Goal: Task Accomplishment & Management: Manage account settings

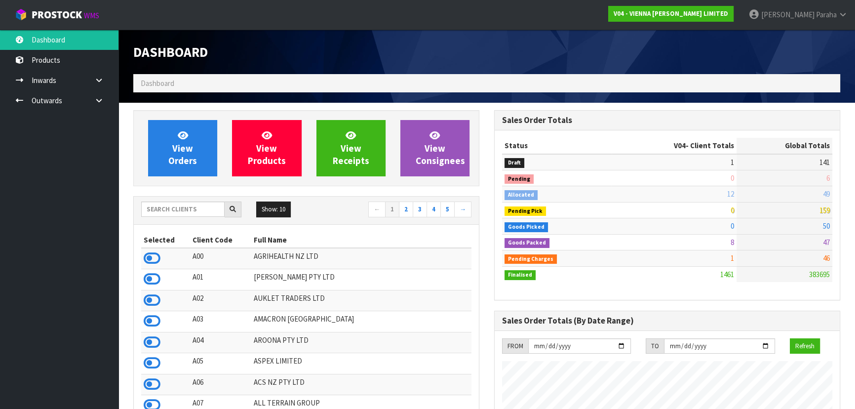
scroll to position [783, 360]
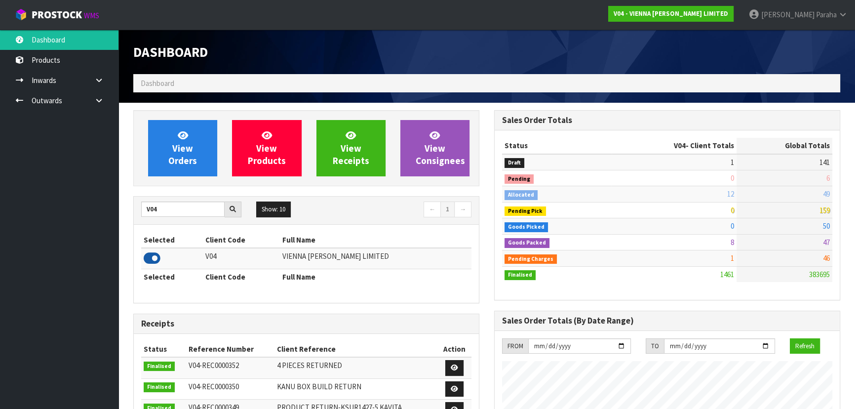
type input "V04"
click at [148, 260] on icon at bounding box center [152, 258] width 17 height 15
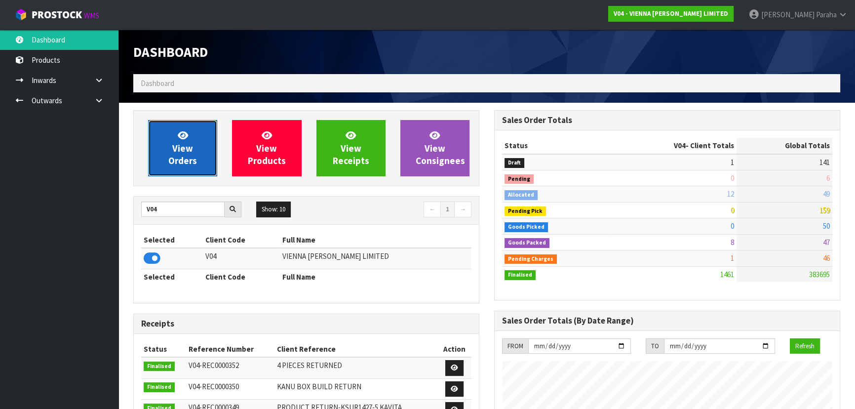
click at [160, 159] on link "View Orders" at bounding box center [182, 148] width 69 height 56
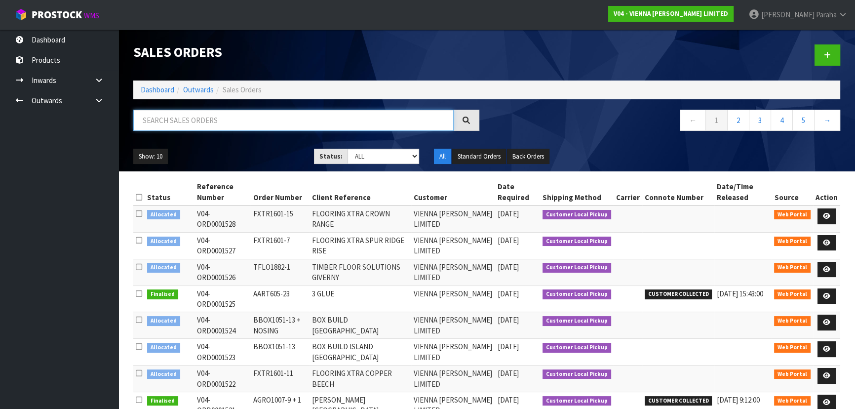
click at [173, 120] on input "text" at bounding box center [293, 120] width 320 height 21
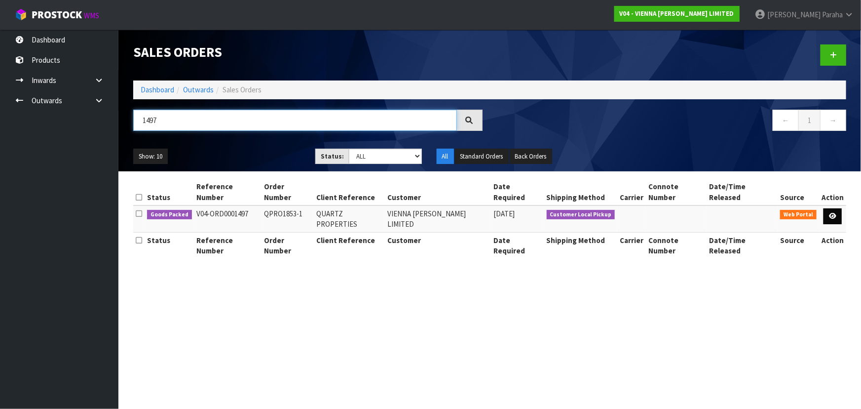
type input "1497"
click at [833, 208] on link at bounding box center [833, 216] width 18 height 16
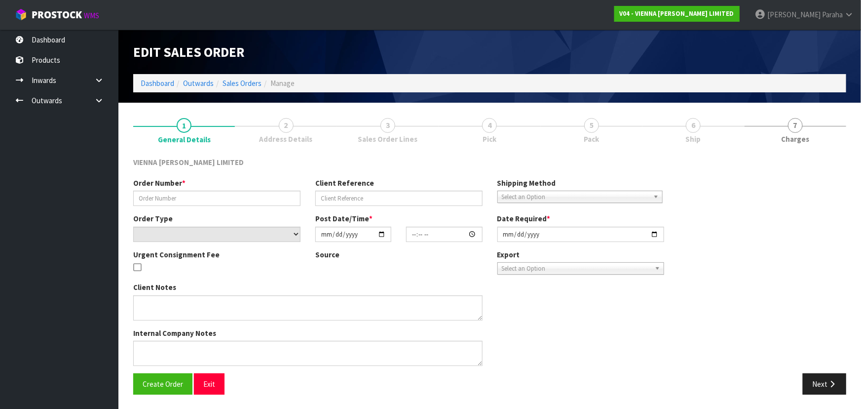
type input "QPRO1853-1"
type input "QUARTZ PROPERTIES"
select select "number:0"
type input "2025-09-09"
type input "13:30:00.000"
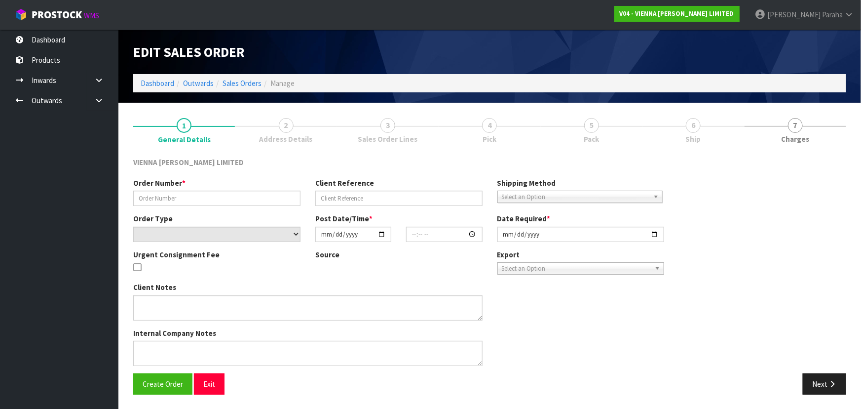
type input "2025-09-17"
type textarea "QUARTZ PROPERTIES"
type textarea "THIS WILL BE COLLECTED BY BASCIK ON THE 17TH SEPTEMBER. PLEASE PACK ON 2 EVEN P…"
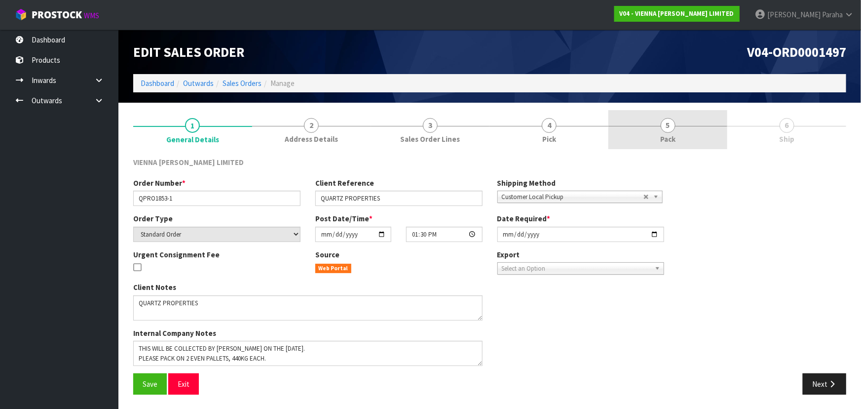
click at [668, 120] on span "5" at bounding box center [668, 125] width 15 height 15
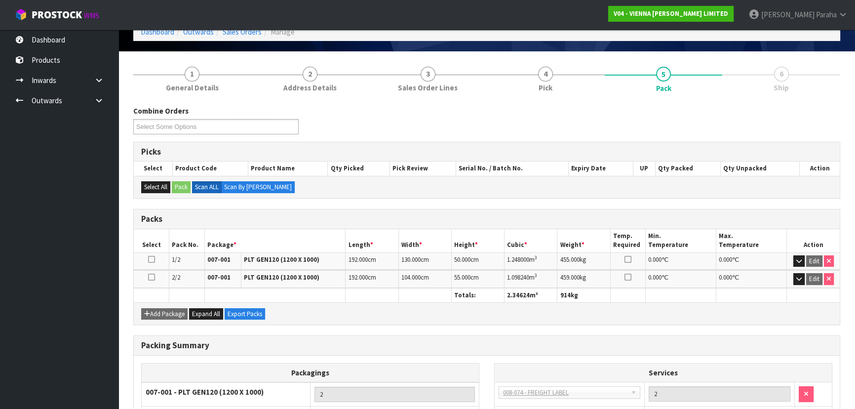
scroll to position [130, 0]
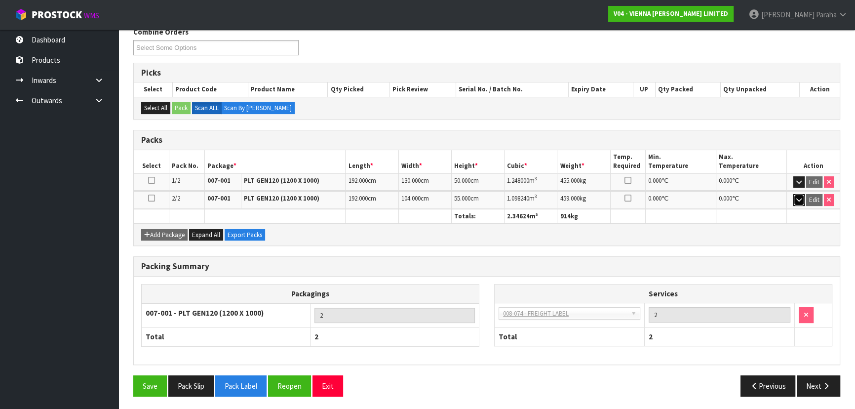
click at [798, 199] on icon "button" at bounding box center [798, 199] width 5 height 6
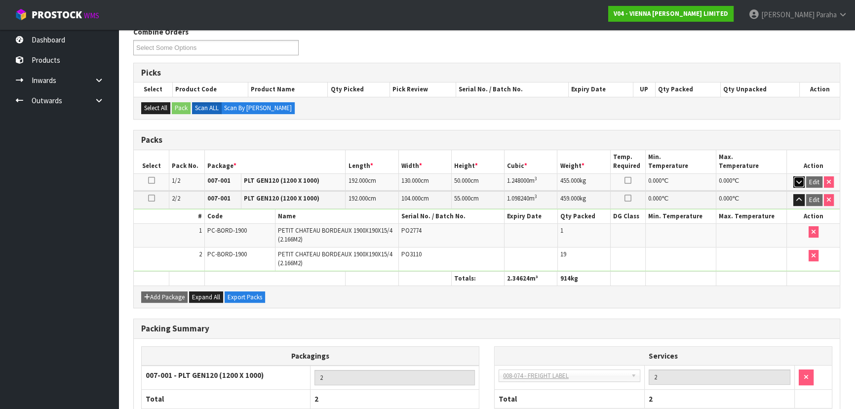
click at [797, 179] on icon "button" at bounding box center [798, 182] width 5 height 6
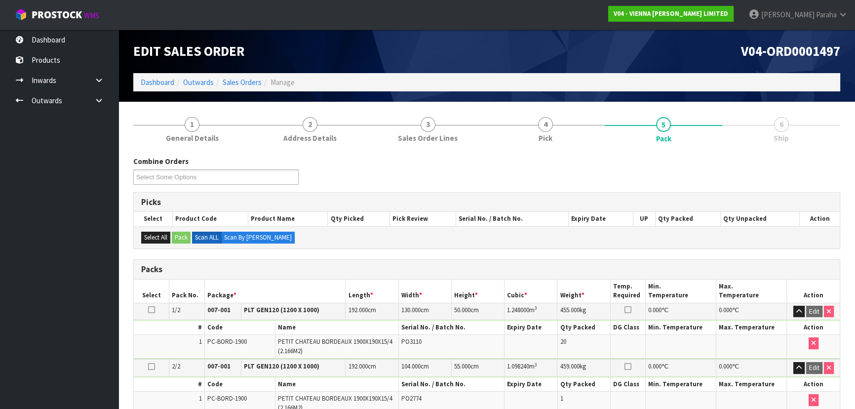
scroll to position [0, 0]
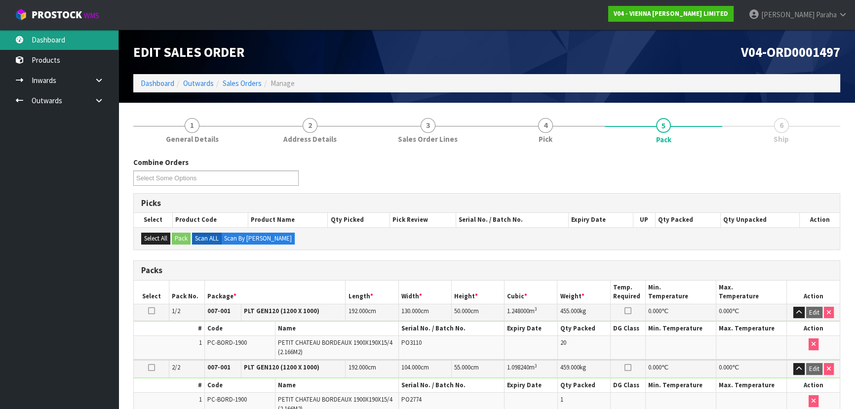
click at [47, 42] on link "Dashboard" at bounding box center [59, 40] width 118 height 20
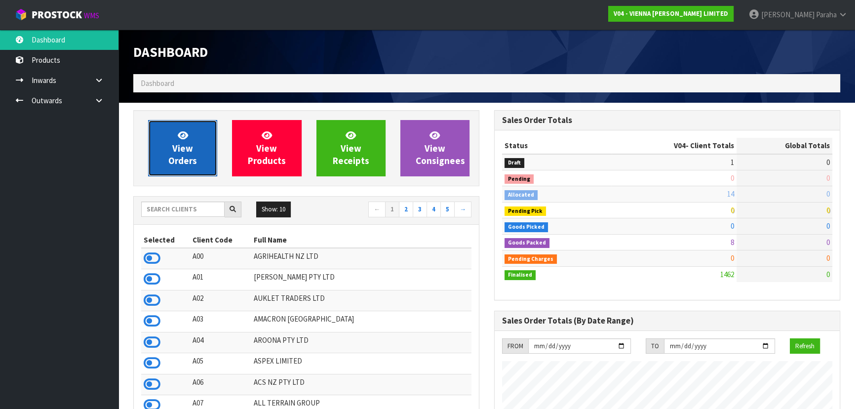
click at [170, 162] on span "View Orders" at bounding box center [182, 147] width 29 height 37
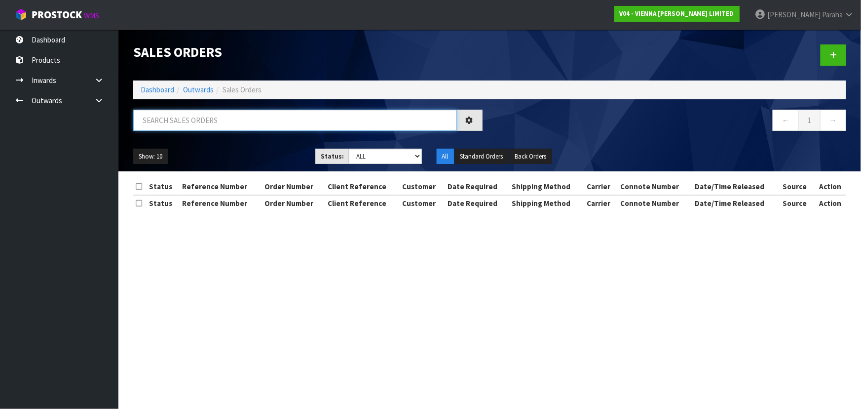
click at [217, 124] on input "text" at bounding box center [295, 120] width 324 height 21
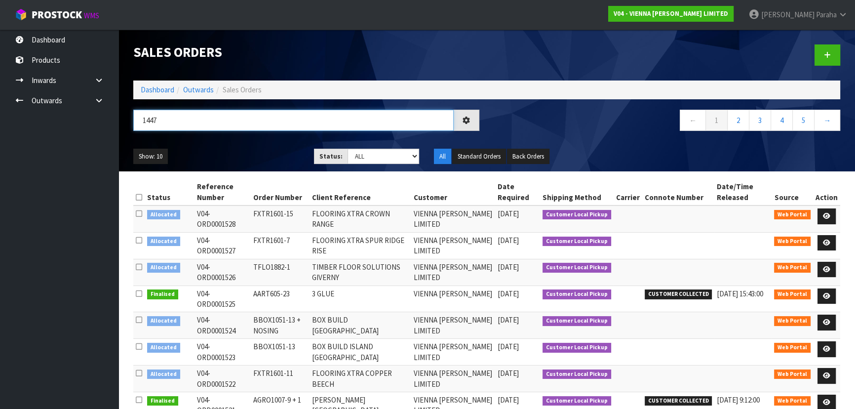
type input "1447"
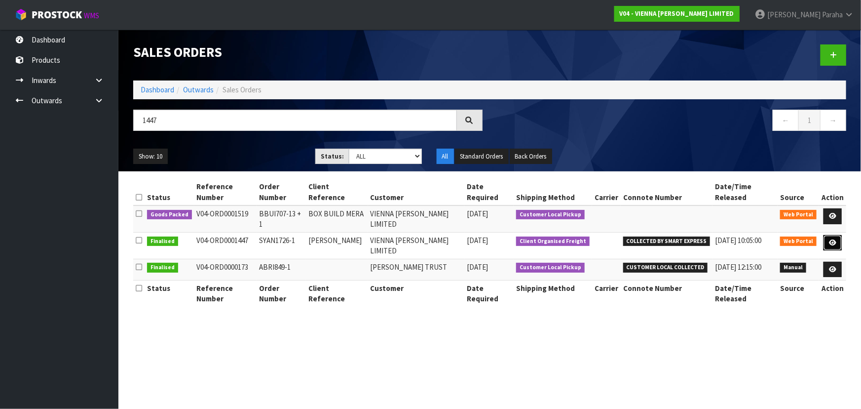
click at [830, 239] on icon at bounding box center [832, 242] width 7 height 6
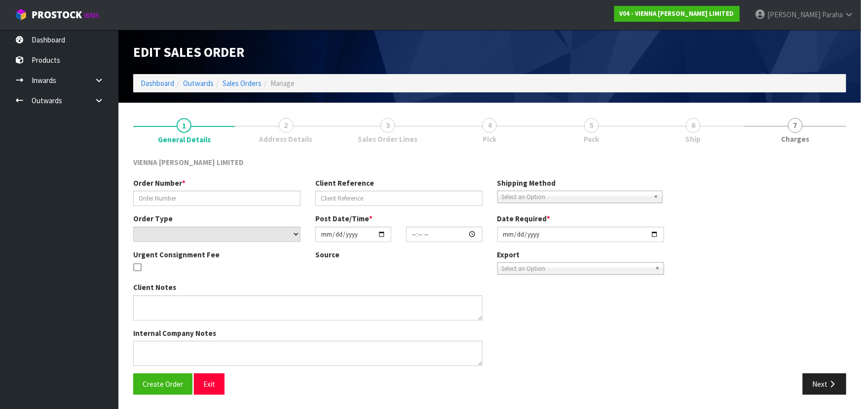
type input "SYAN1726-1"
type input "SEINA YAN"
select select "number:0"
type input "2025-08-05"
type input "15:16:00.000"
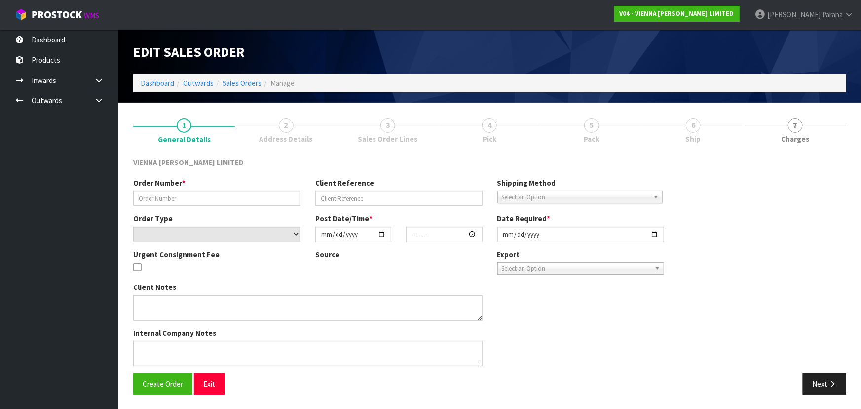
type input "2025-10-01"
type textarea "SEINA YAN JOSEPH DUNSTAN DRIVE ORDER 1447- PLEASE PACK ON TWO PALLETS, BEING CO…"
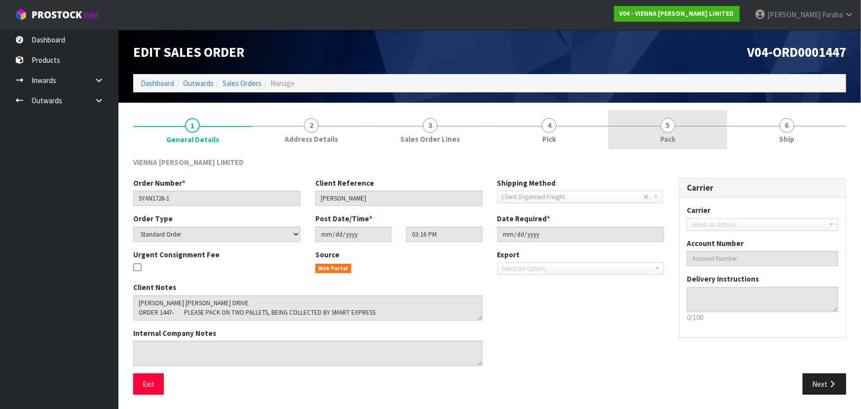
click at [690, 138] on link "5 Pack" at bounding box center [668, 129] width 119 height 39
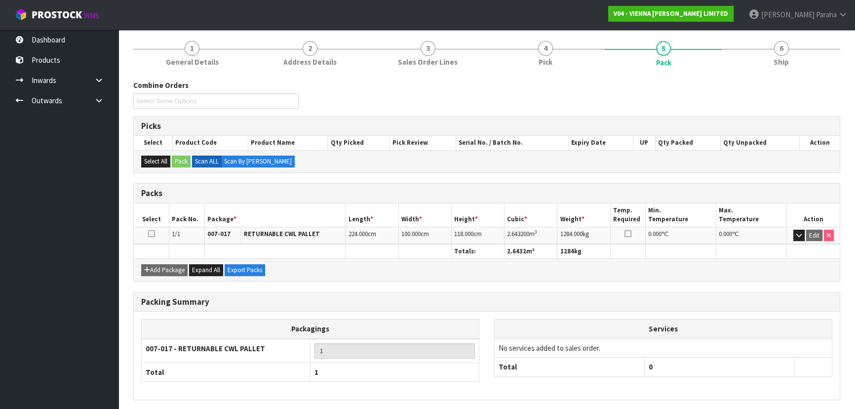
scroll to position [89, 0]
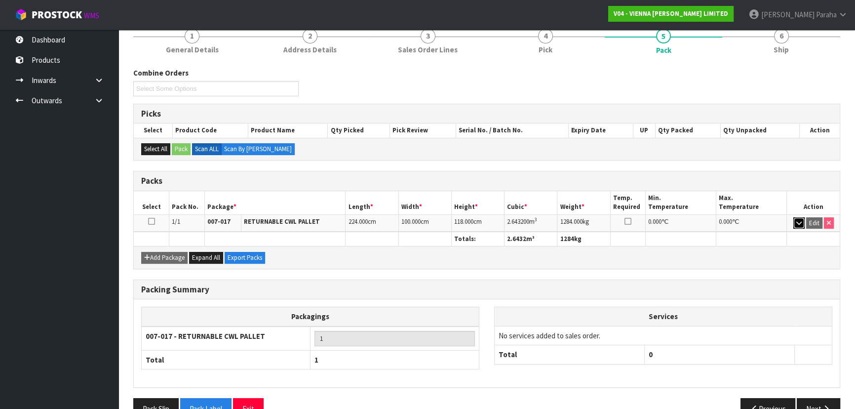
click at [799, 220] on icon "button" at bounding box center [798, 223] width 5 height 6
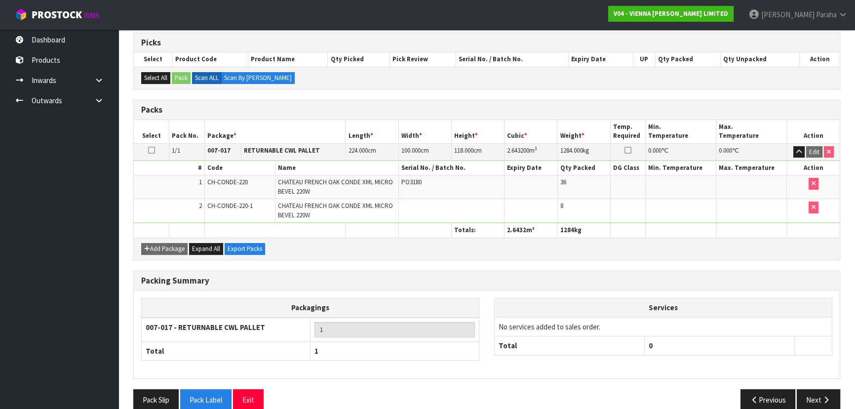
scroll to position [175, 0]
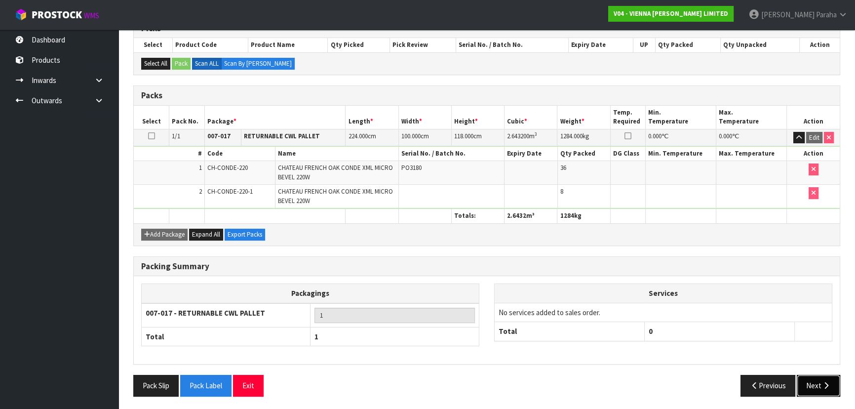
click at [818, 384] on button "Next" at bounding box center [818, 385] width 43 height 21
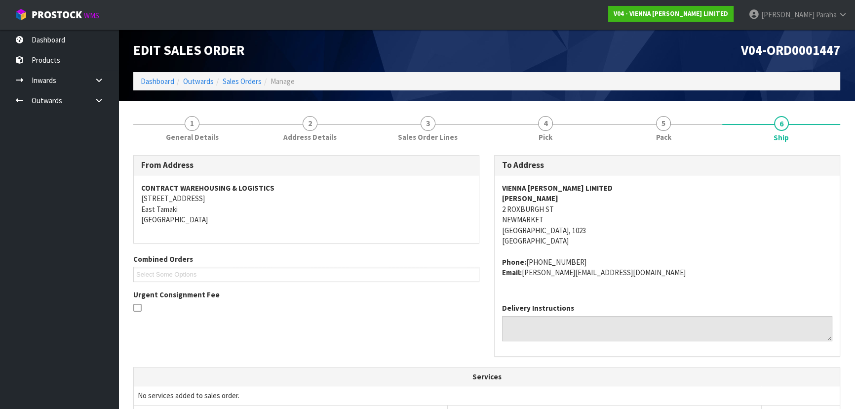
scroll to position [0, 0]
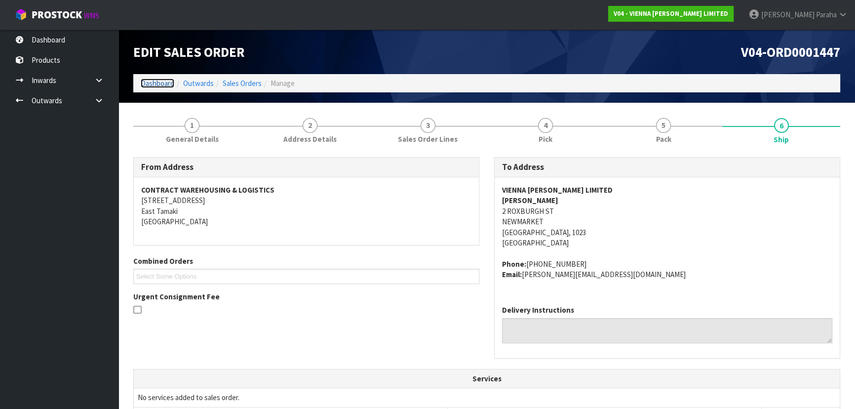
click at [154, 85] on link "Dashboard" at bounding box center [158, 82] width 34 height 9
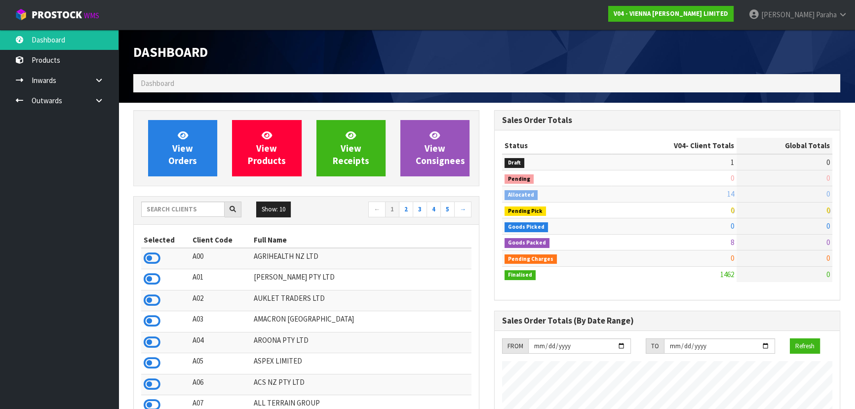
scroll to position [810, 360]
click at [170, 211] on input "text" at bounding box center [182, 208] width 83 height 15
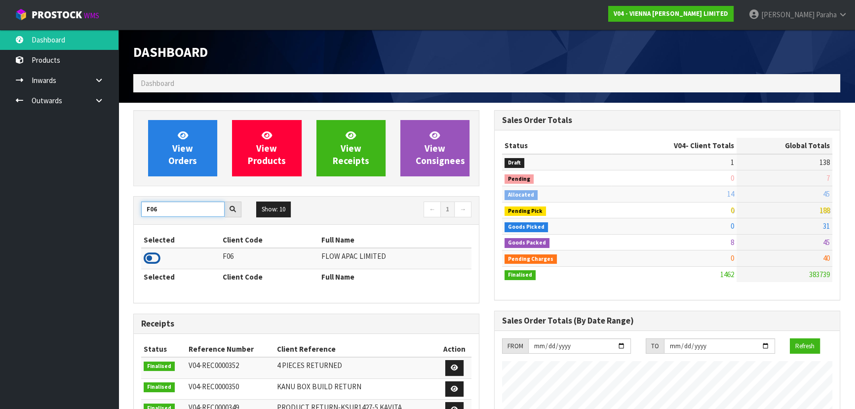
type input "F06"
click at [153, 256] on icon at bounding box center [152, 258] width 17 height 15
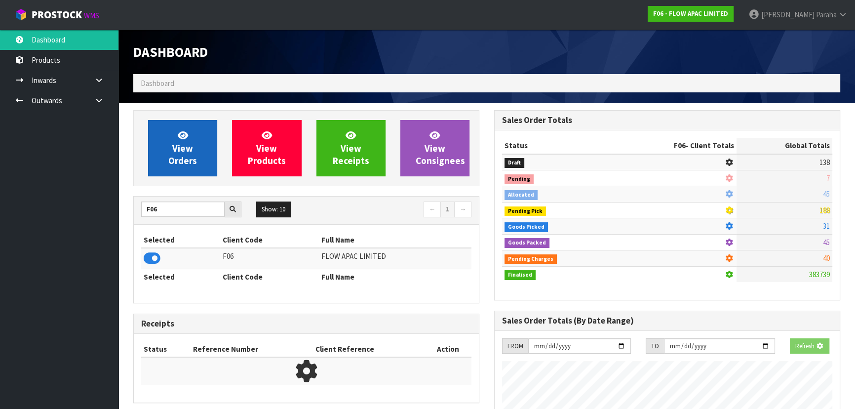
scroll to position [615, 360]
click at [162, 153] on link "View Orders" at bounding box center [182, 148] width 69 height 56
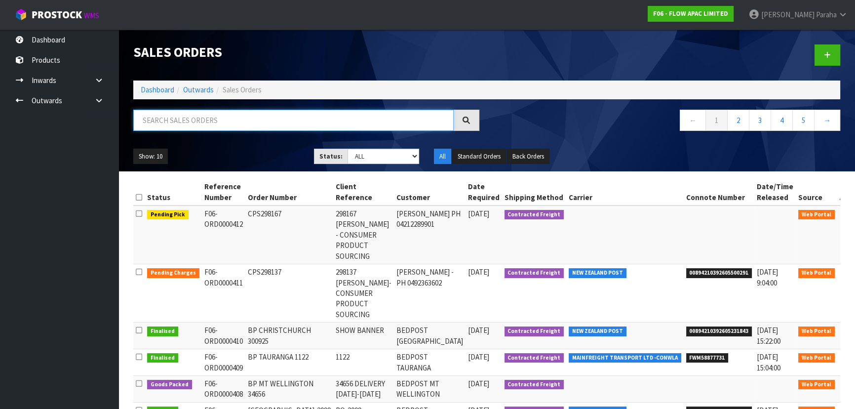
click at [195, 112] on input "text" at bounding box center [293, 120] width 320 height 21
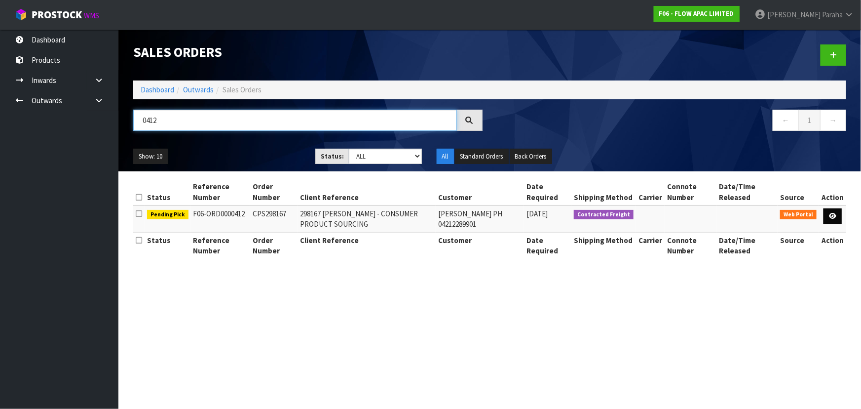
type input "0412"
click at [835, 216] on icon at bounding box center [832, 216] width 7 height 6
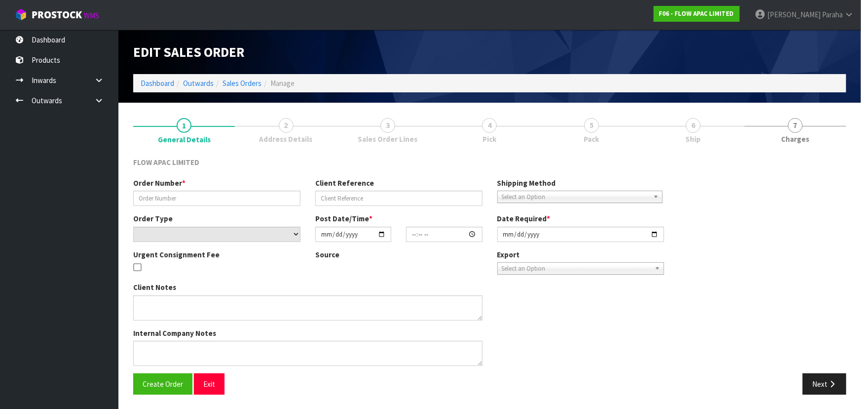
type input "CPS298167"
type input "298167 YOON CHOI - CONSUMER PRODUCT SOURCING"
select select "number:0"
type input "2025-10-02"
type input "02:19:00.000"
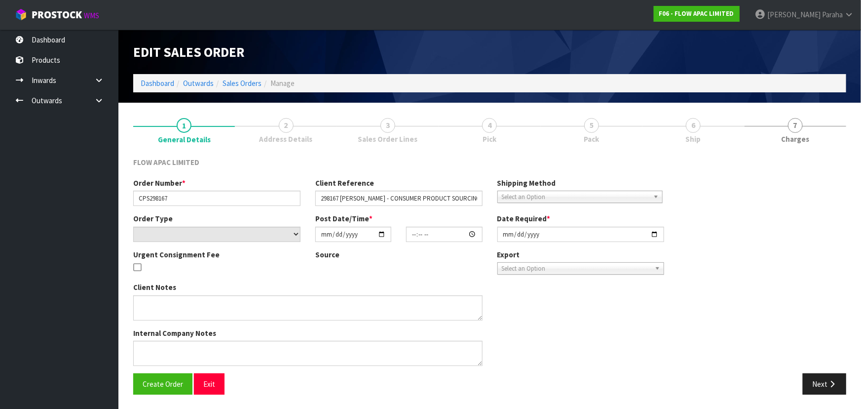
type input "2025-10-02"
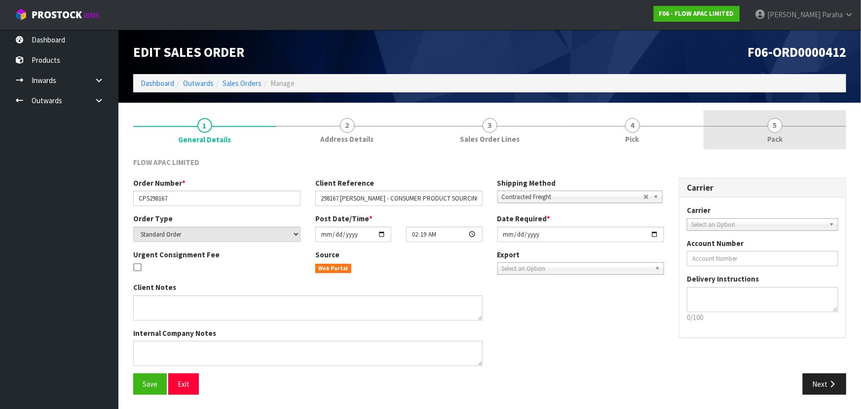
click at [771, 123] on span "5" at bounding box center [775, 125] width 15 height 15
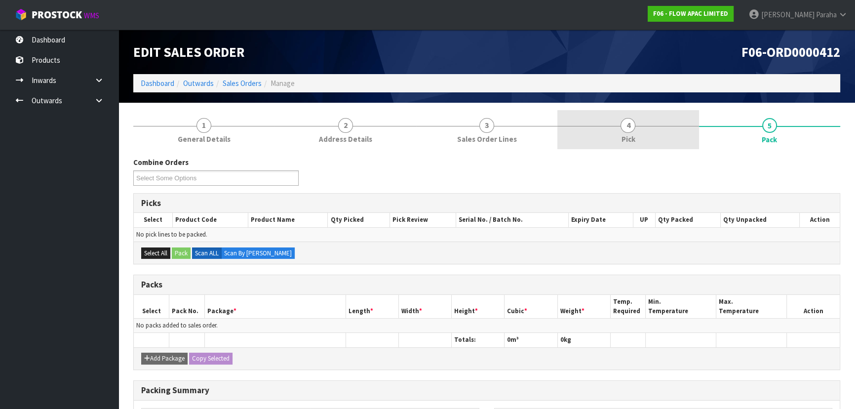
click at [625, 124] on span "4" at bounding box center [628, 125] width 15 height 15
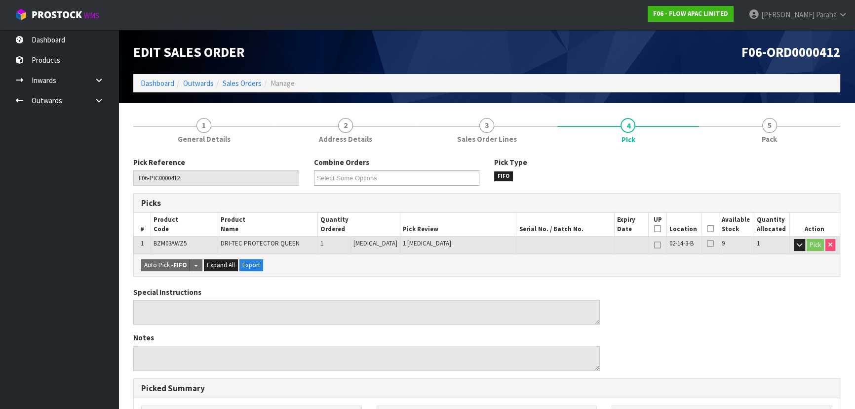
click at [707, 229] on icon at bounding box center [710, 229] width 7 height 0
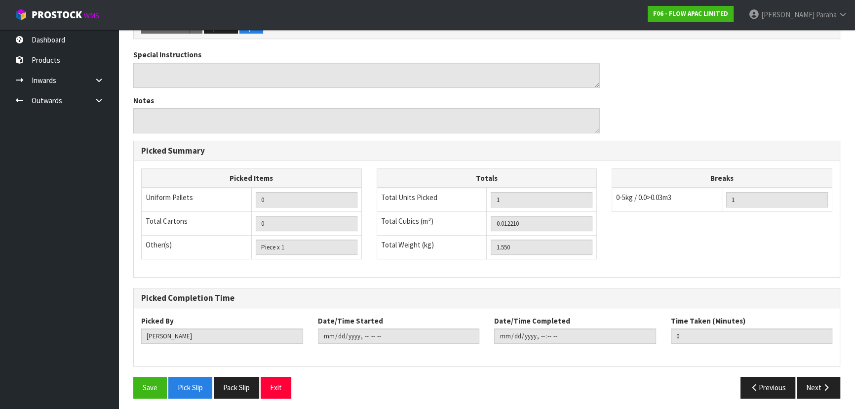
scroll to position [275, 0]
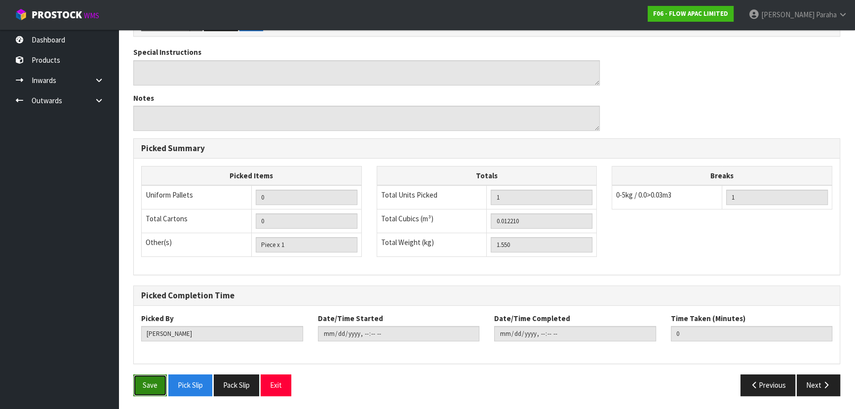
click at [153, 382] on button "Save" at bounding box center [150, 384] width 34 height 21
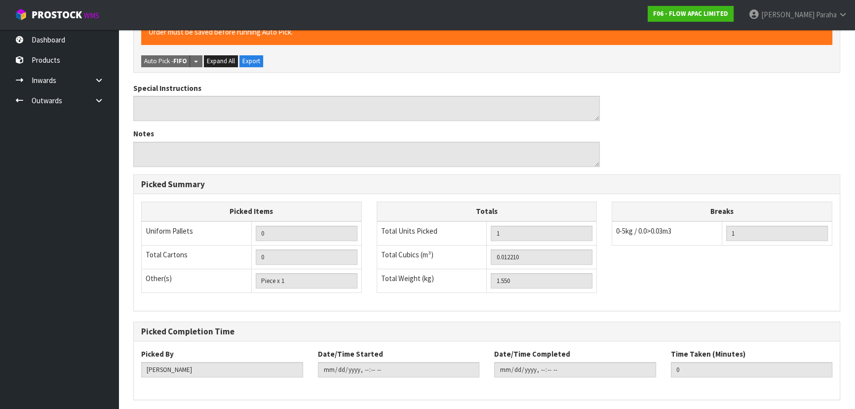
scroll to position [0, 0]
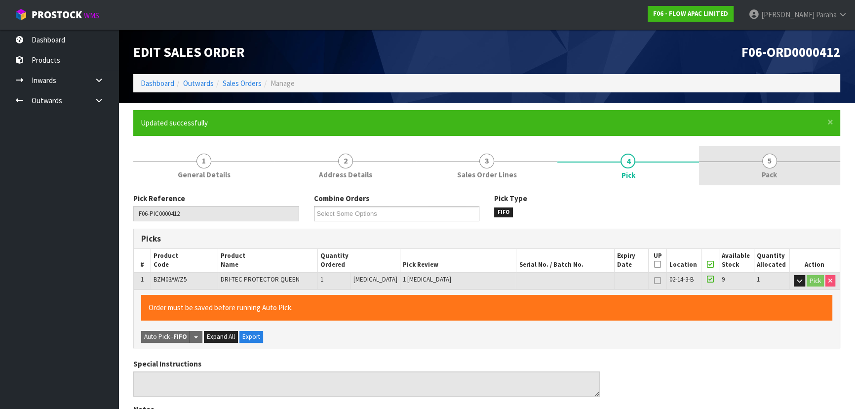
type input "Polly Paraha"
type input "2025-10-01T11:55:03"
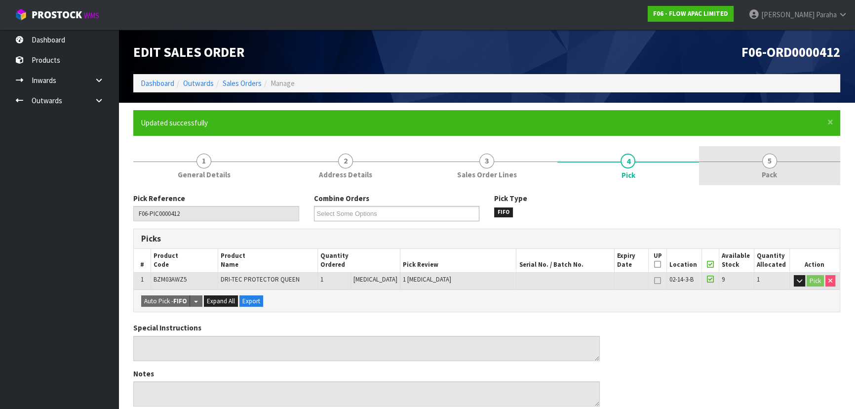
click at [769, 164] on span "5" at bounding box center [769, 161] width 15 height 15
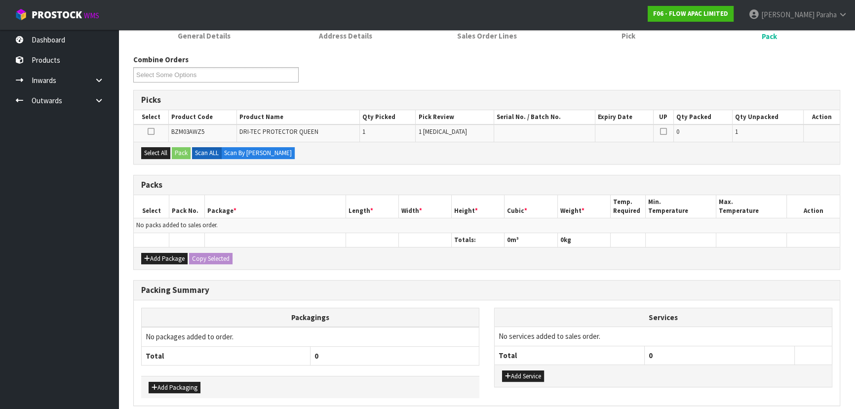
scroll to position [89, 0]
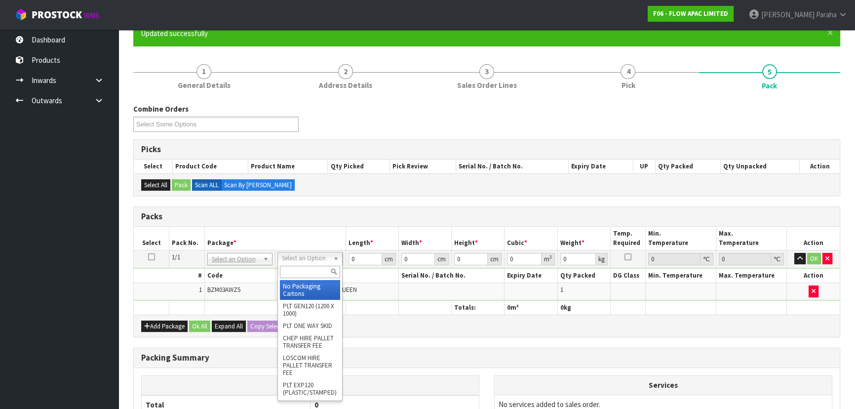
click at [317, 272] on input "text" at bounding box center [310, 272] width 60 height 12
type input "oc"
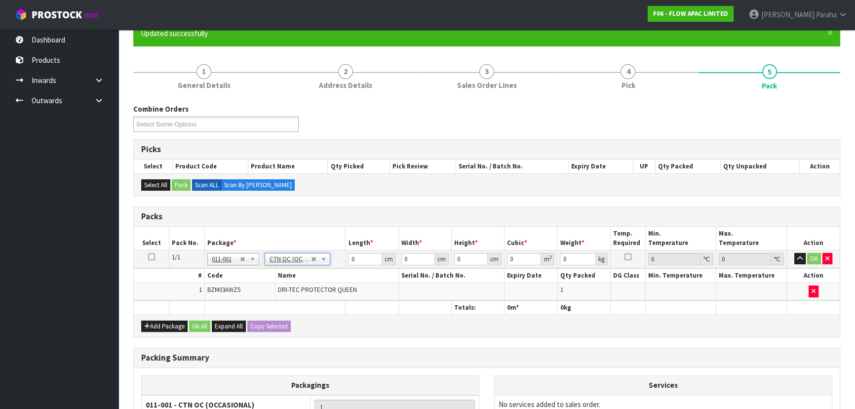
type input "1.55"
click at [355, 254] on input "0" at bounding box center [365, 259] width 34 height 12
type input "40"
type input "16"
type input "3"
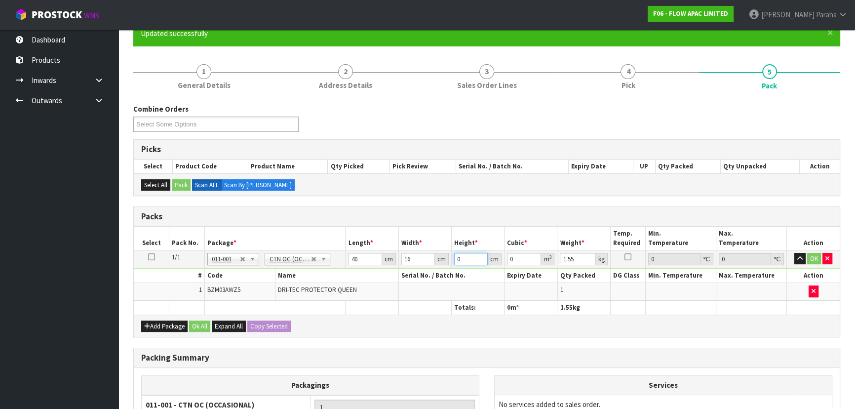
type input "0.00192"
type input "32"
type input "0.02048"
type input "32"
type input "3"
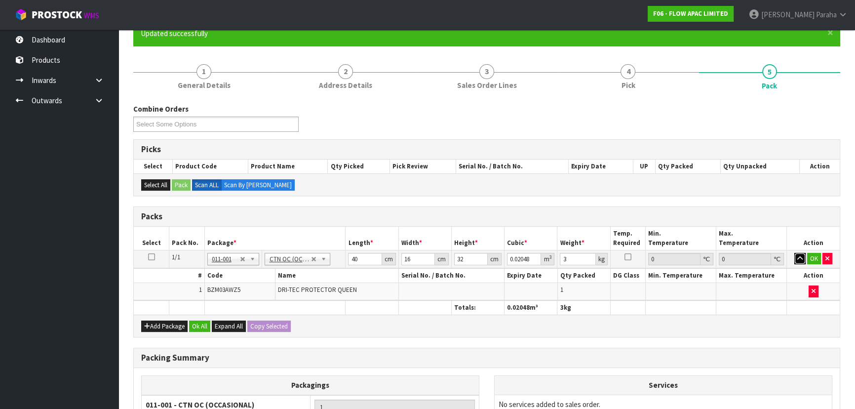
click at [794, 253] on button "button" at bounding box center [799, 259] width 11 height 12
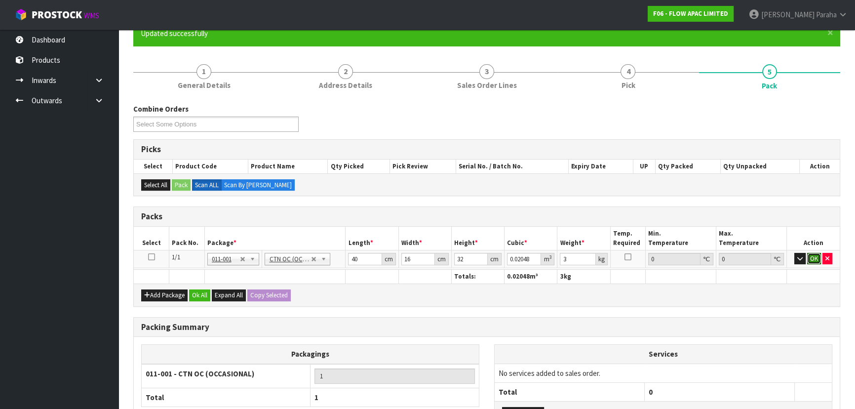
click button "OK" at bounding box center [814, 259] width 14 height 12
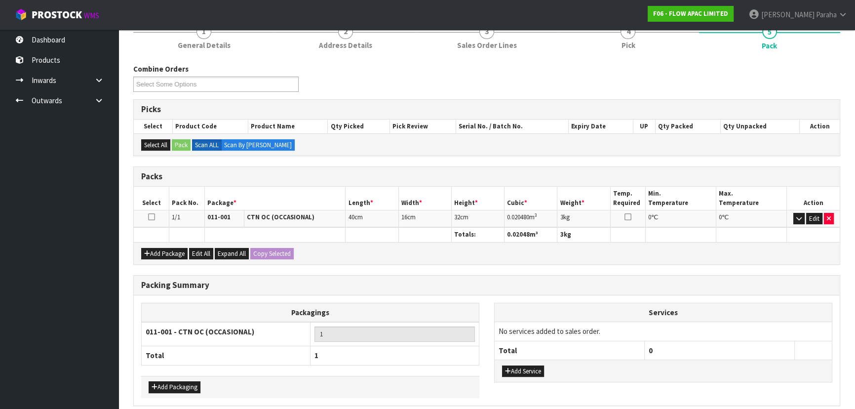
scroll to position [170, 0]
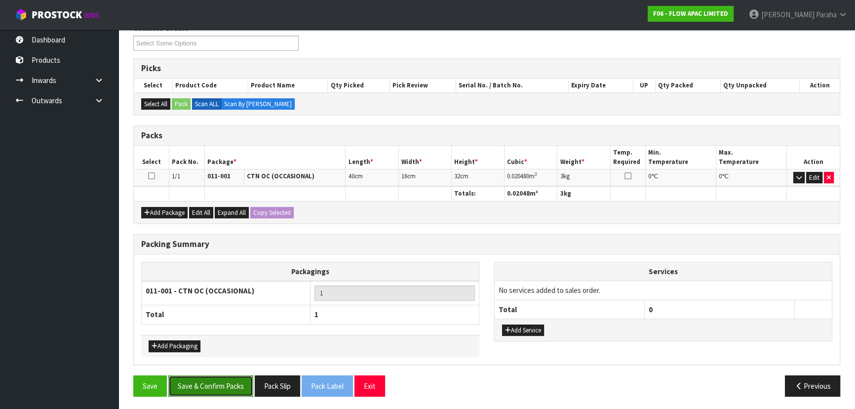
click at [207, 390] on button "Save & Confirm Packs" at bounding box center [210, 385] width 85 height 21
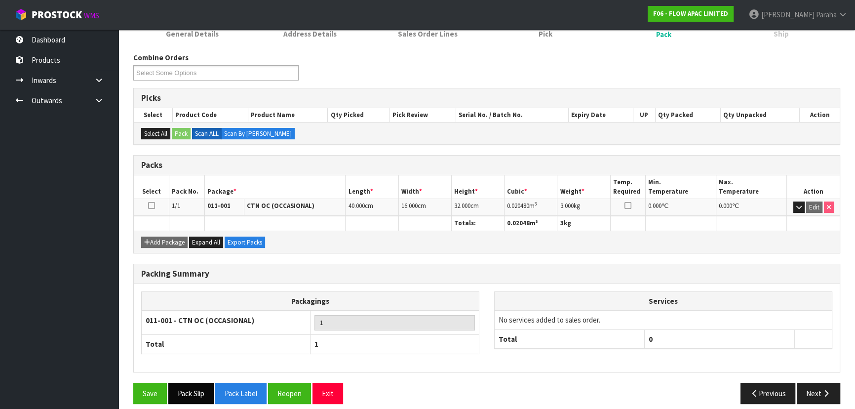
scroll to position [148, 0]
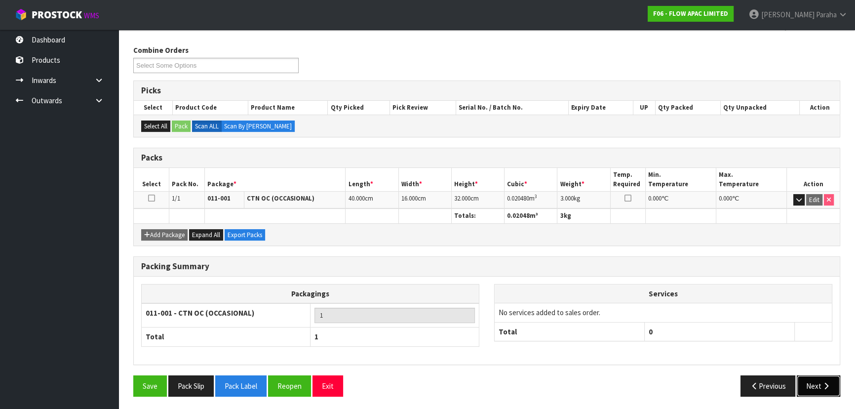
click at [828, 383] on icon "button" at bounding box center [825, 385] width 9 height 7
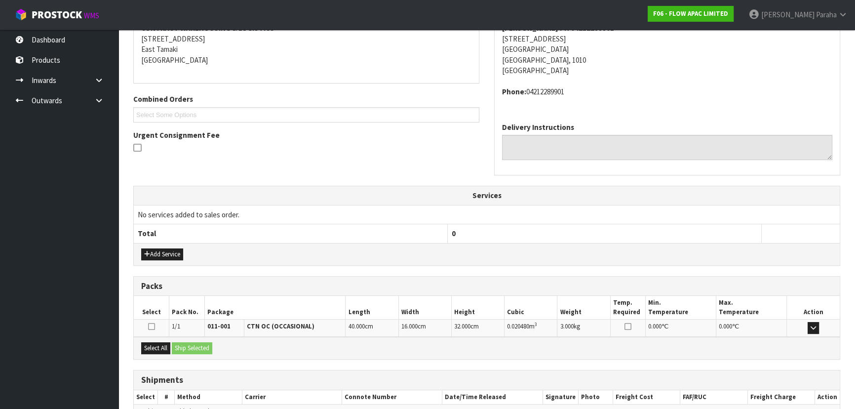
scroll to position [252, 0]
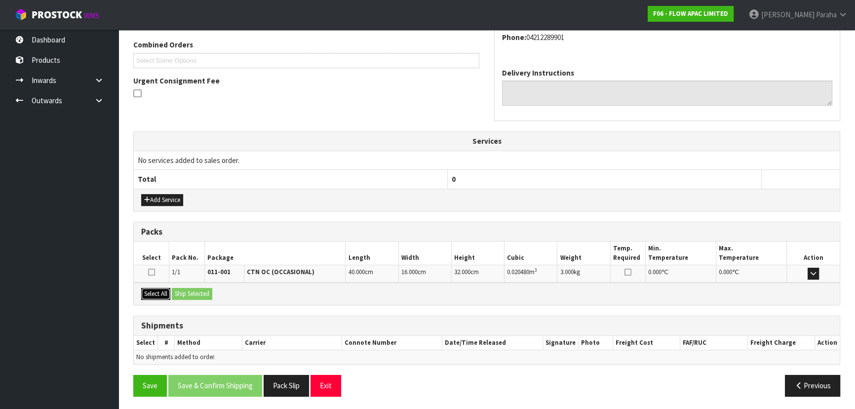
click at [150, 288] on button "Select All" at bounding box center [155, 294] width 29 height 12
click at [188, 288] on button "Ship Selected" at bounding box center [192, 294] width 40 height 12
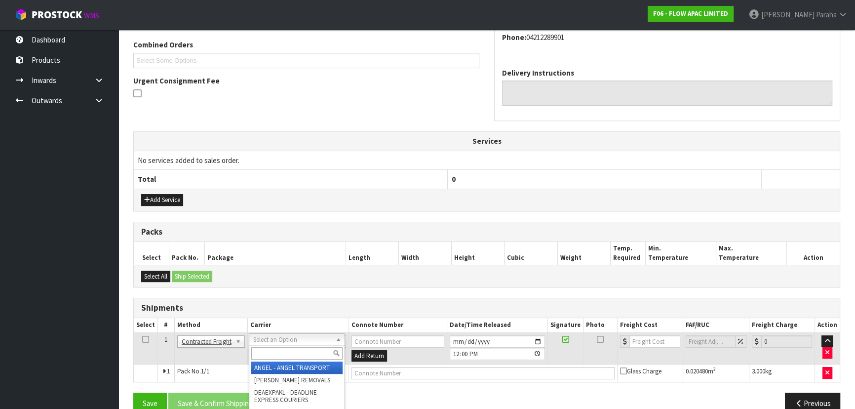
click at [281, 351] on input "text" at bounding box center [296, 353] width 91 height 12
type input "nzp"
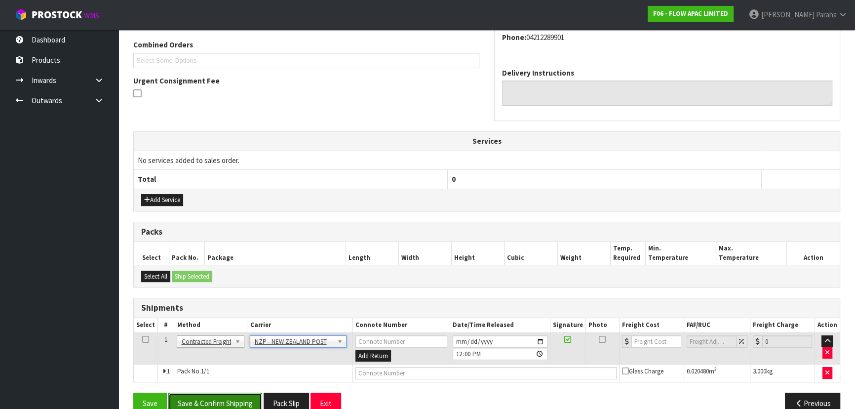
click at [248, 398] on button "Save & Confirm Shipping" at bounding box center [215, 402] width 94 height 21
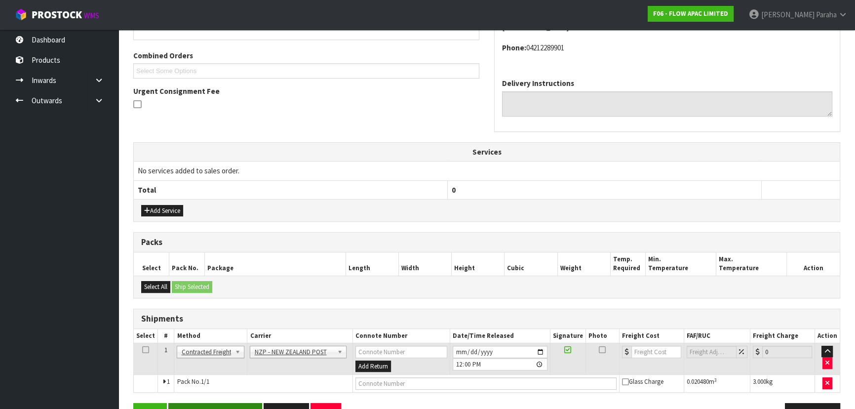
scroll to position [0, 0]
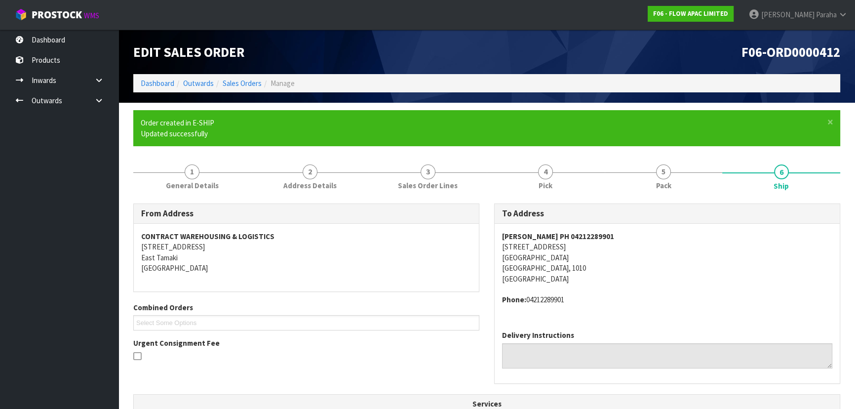
click at [715, 232] on address "MS YOON CHOI PH 04212289901 503/45 UNION STREET AUCKLAND Auckland, 1010 New Zea…" at bounding box center [667, 257] width 330 height 53
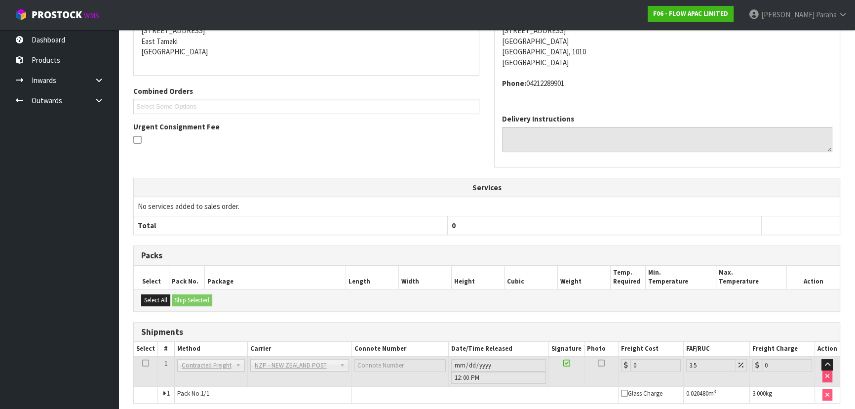
scroll to position [256, 0]
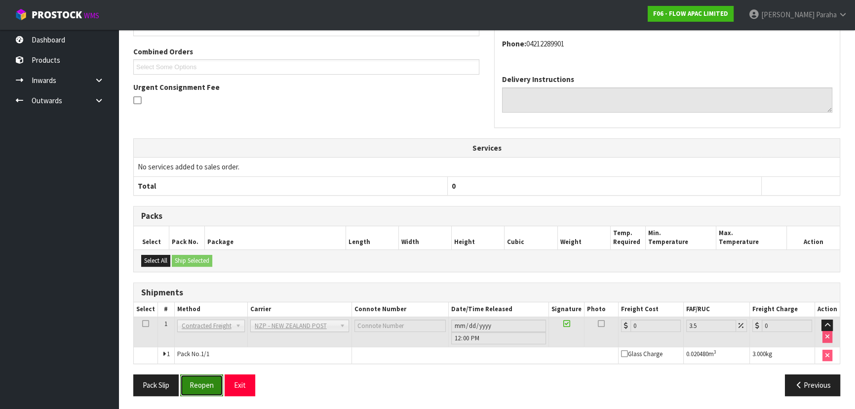
click at [211, 389] on button "Reopen" at bounding box center [201, 384] width 43 height 21
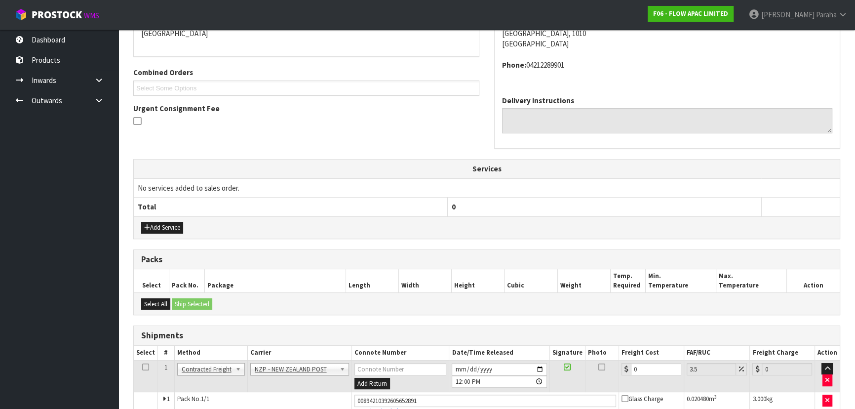
scroll to position [278, 0]
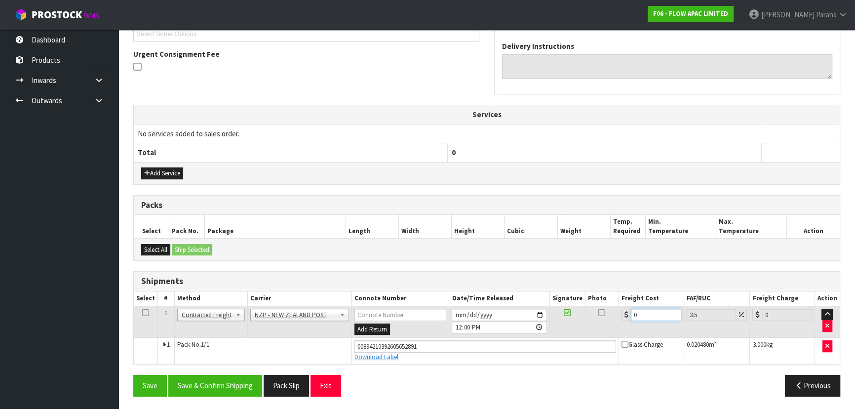
click at [639, 309] on input "0" at bounding box center [656, 315] width 50 height 12
type input "4"
type input "4.14"
type input "4.3"
type input "4.45"
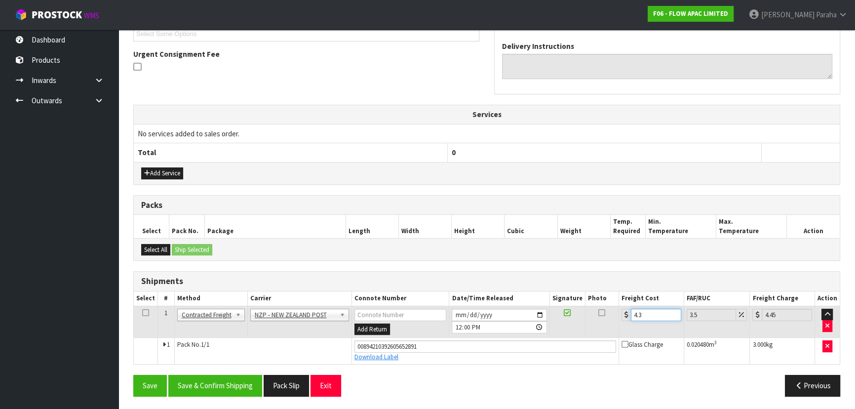
type input "4.33"
type input "4.48"
type input "4.33"
click at [209, 384] on button "Save & Confirm Shipping" at bounding box center [215, 385] width 94 height 21
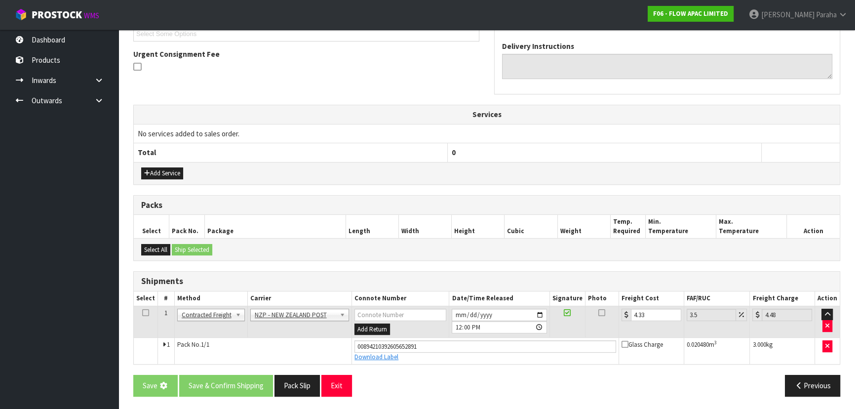
scroll to position [0, 0]
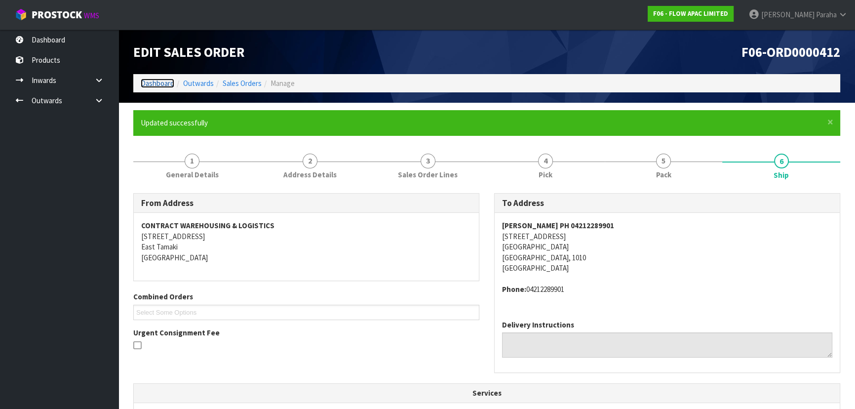
click at [155, 84] on link "Dashboard" at bounding box center [158, 82] width 34 height 9
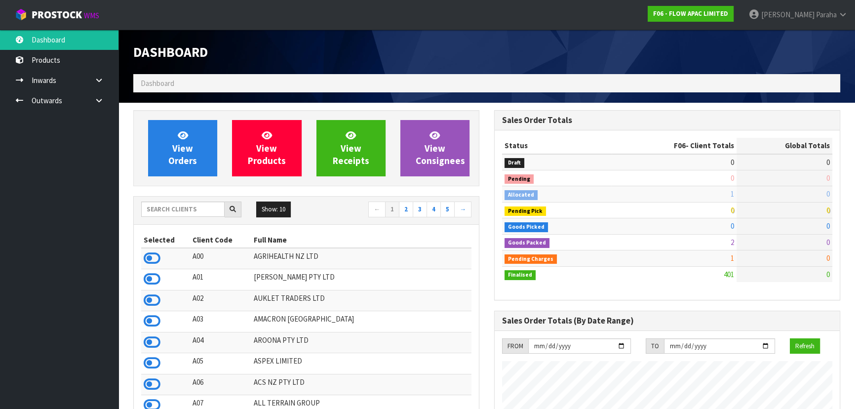
scroll to position [746, 360]
click at [180, 205] on input "text" at bounding box center [182, 208] width 83 height 15
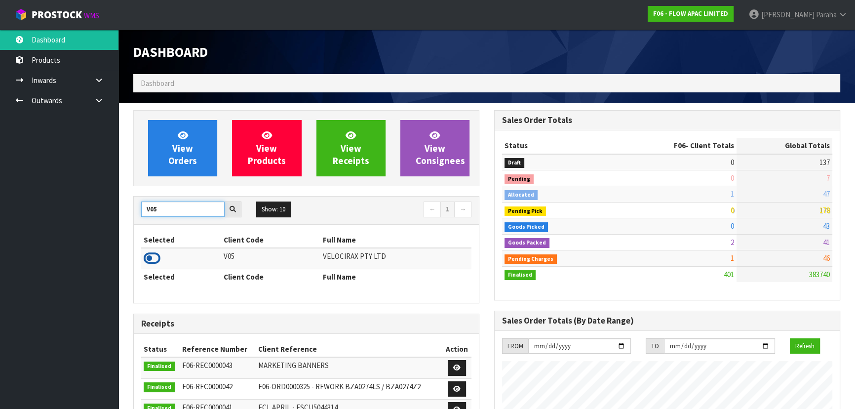
type input "V05"
drag, startPoint x: 156, startPoint y: 258, endPoint x: 157, endPoint y: 244, distance: 13.3
click at [156, 257] on icon at bounding box center [152, 258] width 17 height 15
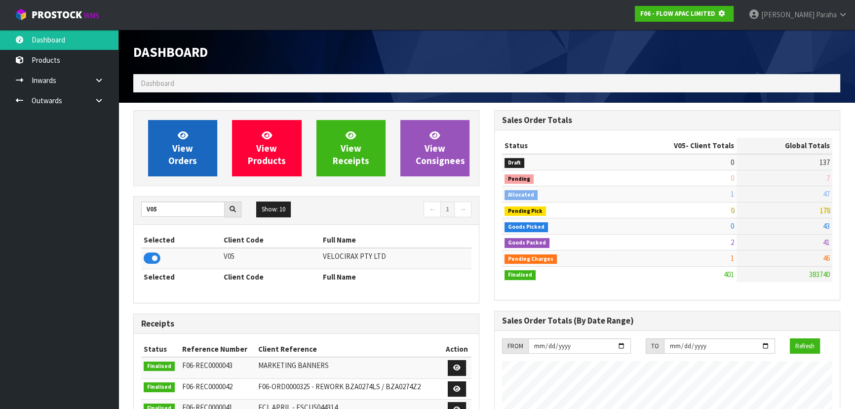
scroll to position [493067, 493321]
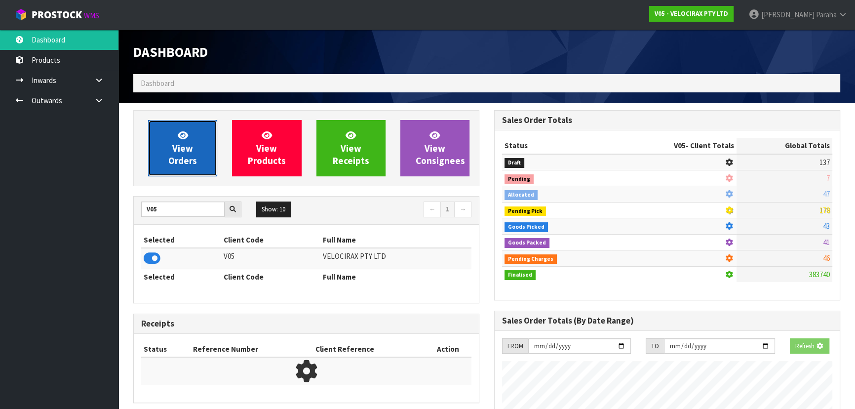
click at [171, 163] on span "View Orders" at bounding box center [182, 147] width 29 height 37
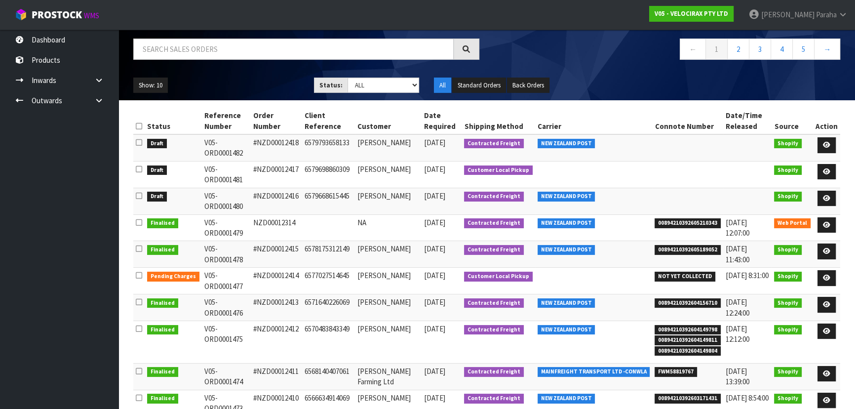
scroll to position [89, 0]
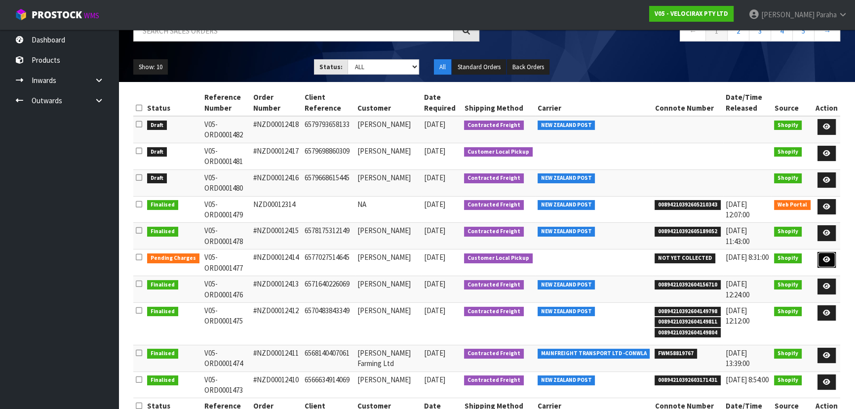
click at [830, 262] on link at bounding box center [827, 260] width 18 height 16
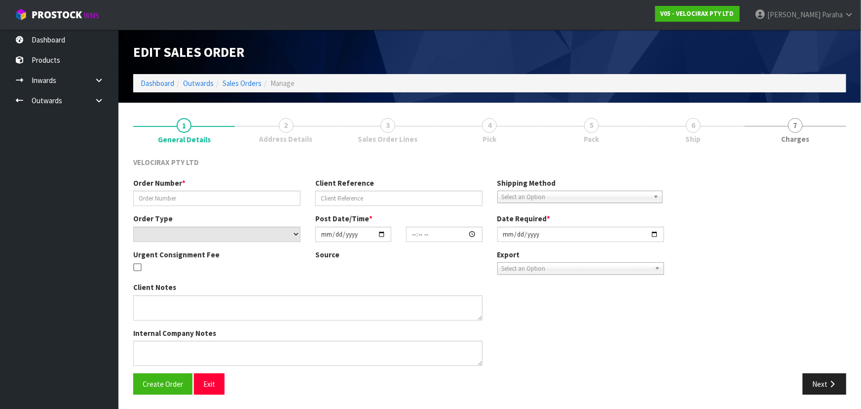
type input "#NZD00012414"
type input "6577027514645"
select select "number:0"
type input "2025-09-29"
type input "17:12:05.000"
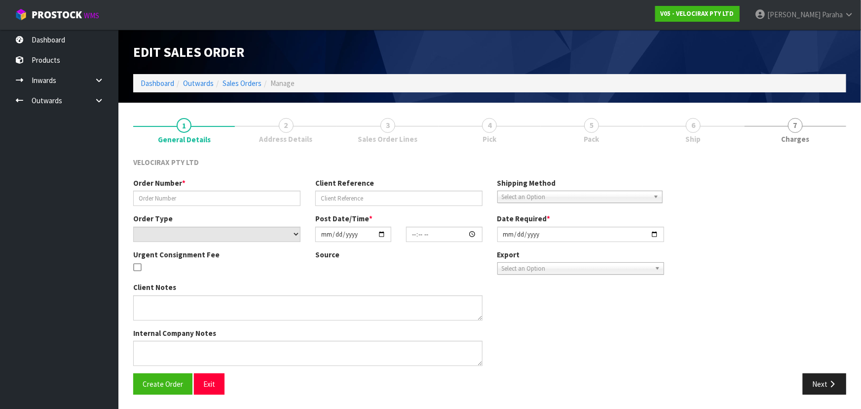
type input "2025-09-30"
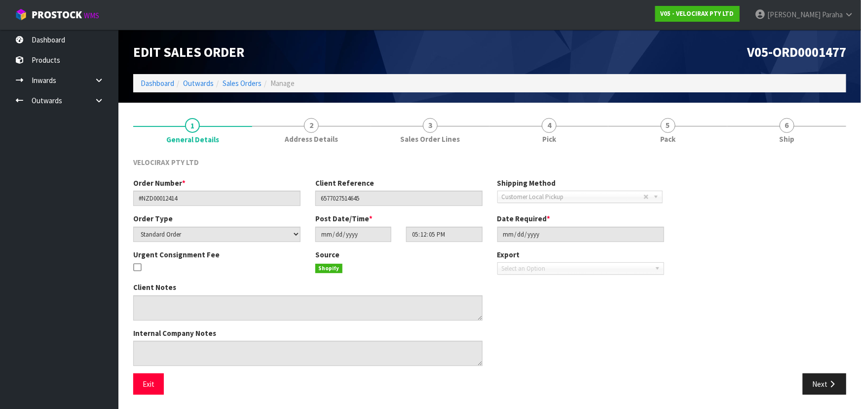
click at [158, 89] on ol "Dashboard Outwards Sales Orders Manage" at bounding box center [489, 83] width 713 height 18
click at [160, 85] on link "Dashboard" at bounding box center [158, 82] width 34 height 9
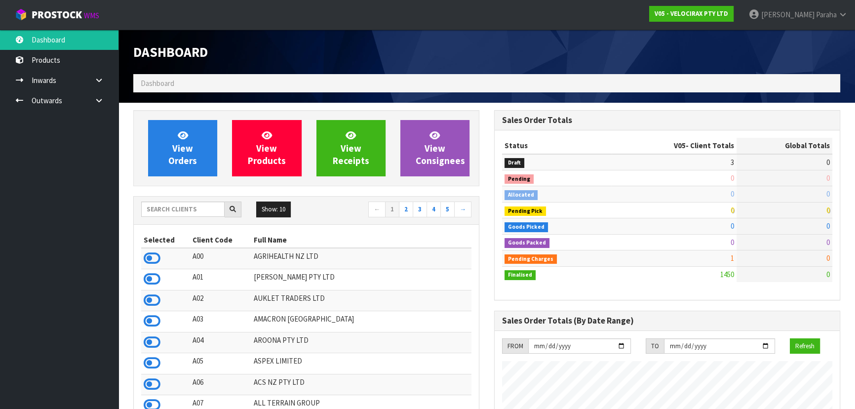
scroll to position [773, 360]
click at [186, 219] on div "Show: 10 5 10 25 50 ← 1 2 3 4 5 →" at bounding box center [306, 210] width 345 height 28
click at [189, 213] on input "text" at bounding box center [182, 208] width 83 height 15
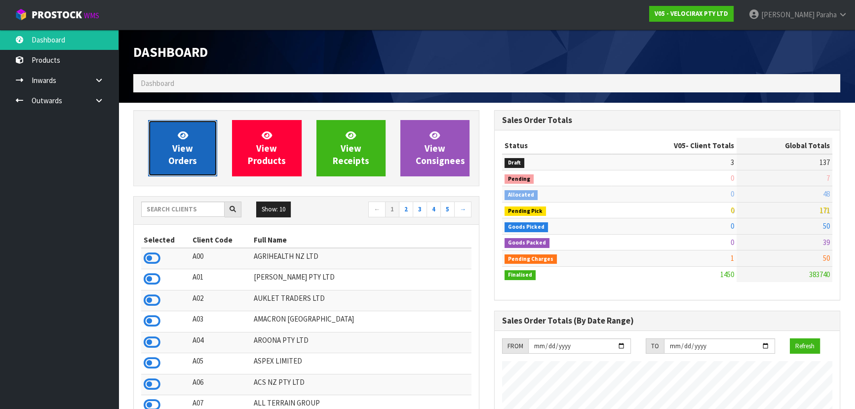
click at [180, 148] on span "View Orders" at bounding box center [182, 147] width 29 height 37
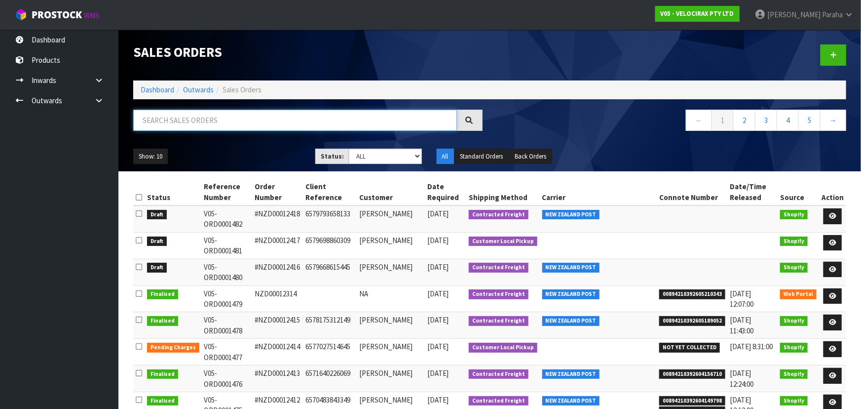
click at [175, 121] on input "text" at bounding box center [295, 120] width 324 height 21
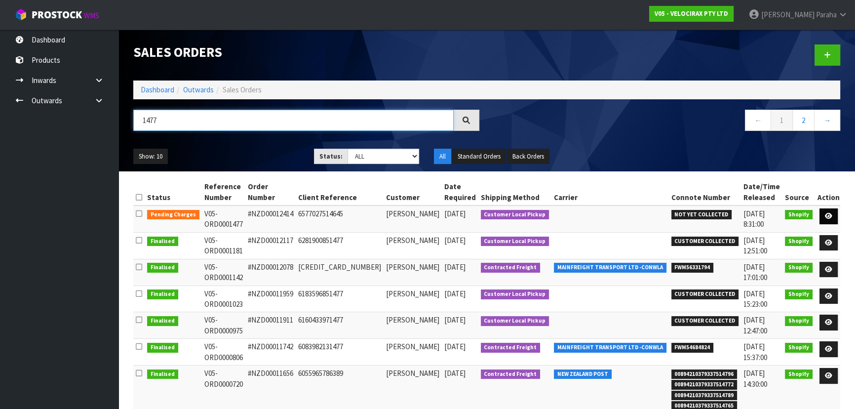
type input "1477"
click at [822, 215] on link at bounding box center [829, 216] width 18 height 16
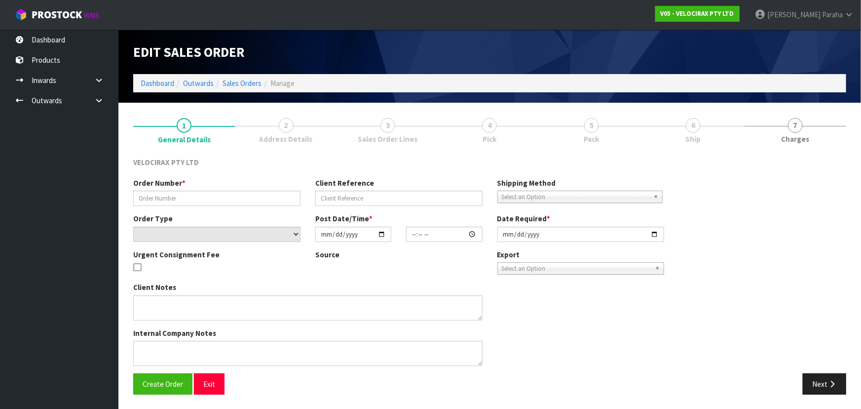
type input "#NZD00012414"
type input "6577027514645"
select select "number:0"
type input "2025-09-29"
type input "17:12:05.000"
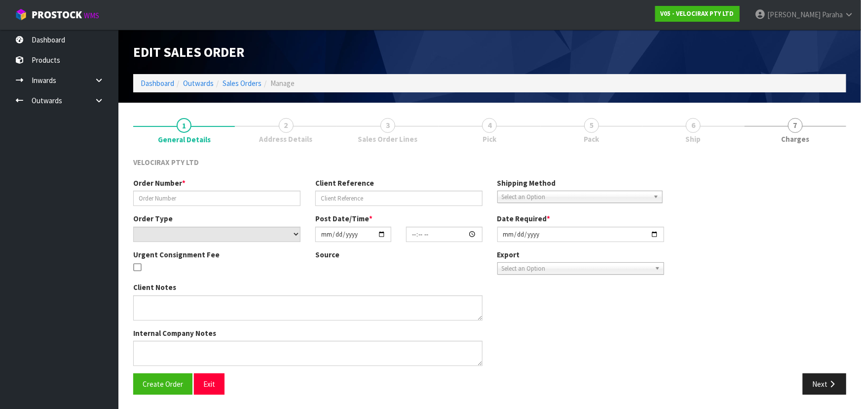
type input "2025-09-30"
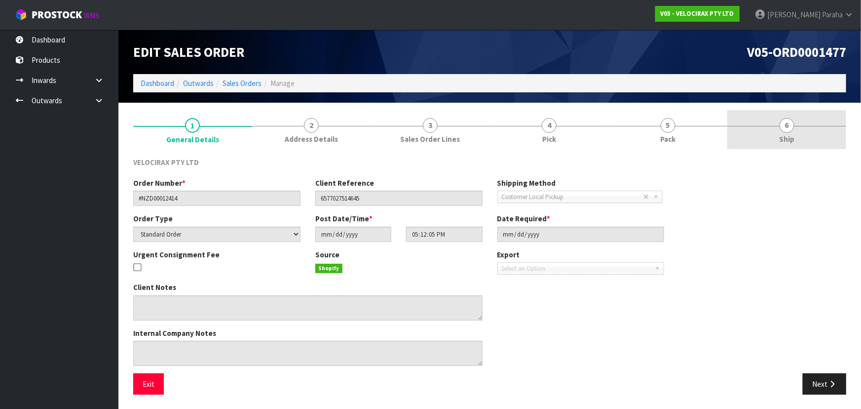
click at [781, 137] on span "Ship" at bounding box center [787, 139] width 15 height 10
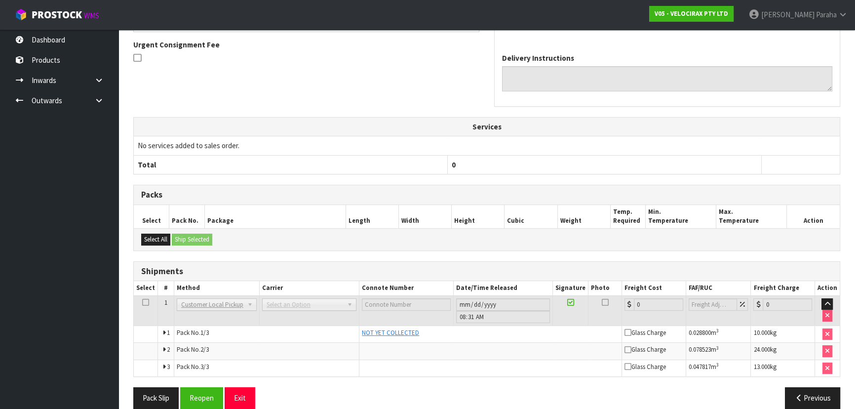
scroll to position [265, 0]
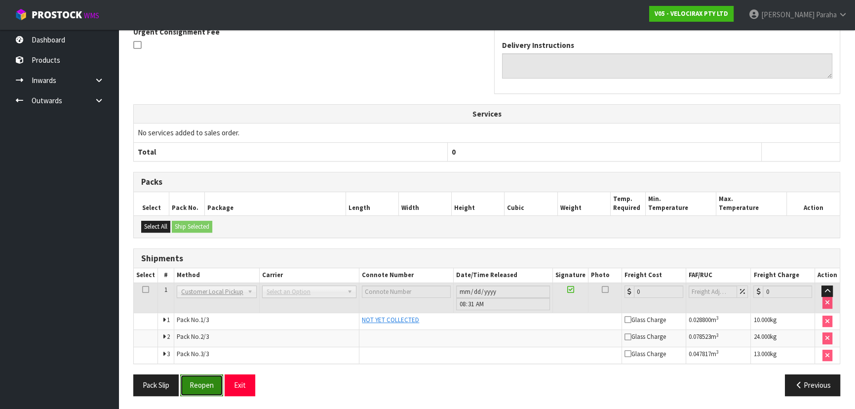
click at [211, 381] on button "Reopen" at bounding box center [201, 384] width 43 height 21
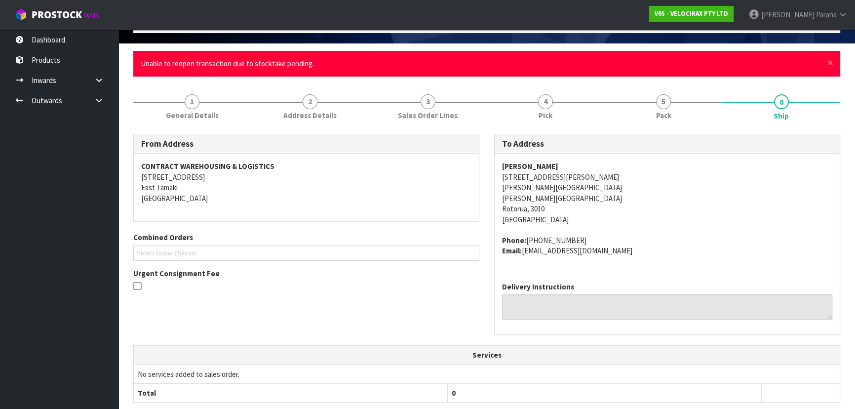
scroll to position [0, 0]
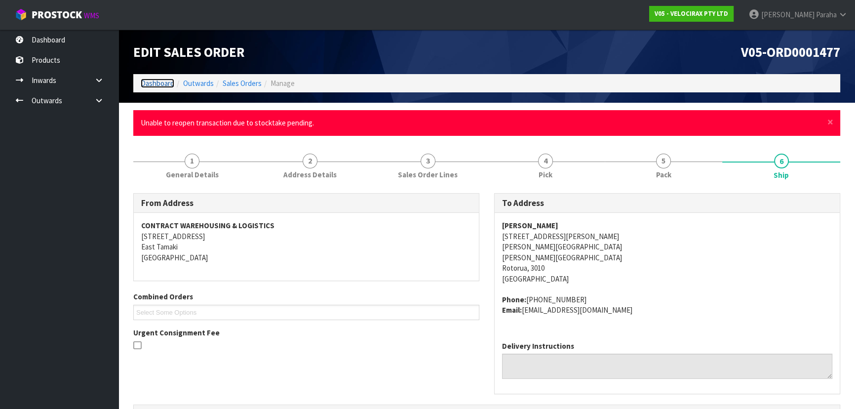
click at [150, 85] on link "Dashboard" at bounding box center [158, 82] width 34 height 9
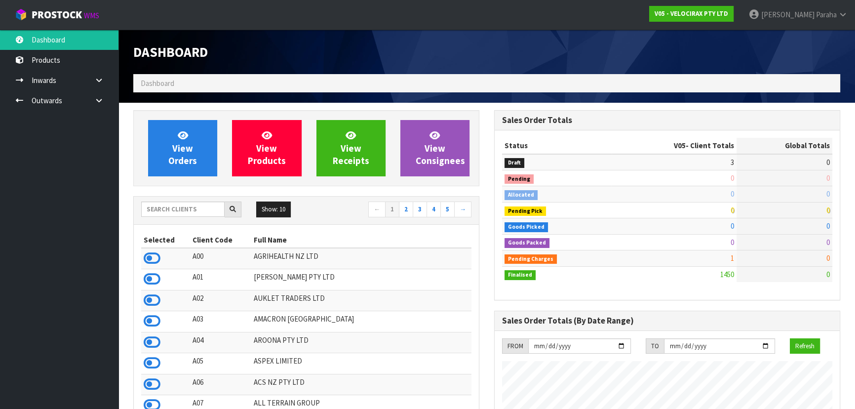
scroll to position [773, 360]
click at [178, 202] on input "text" at bounding box center [182, 208] width 83 height 15
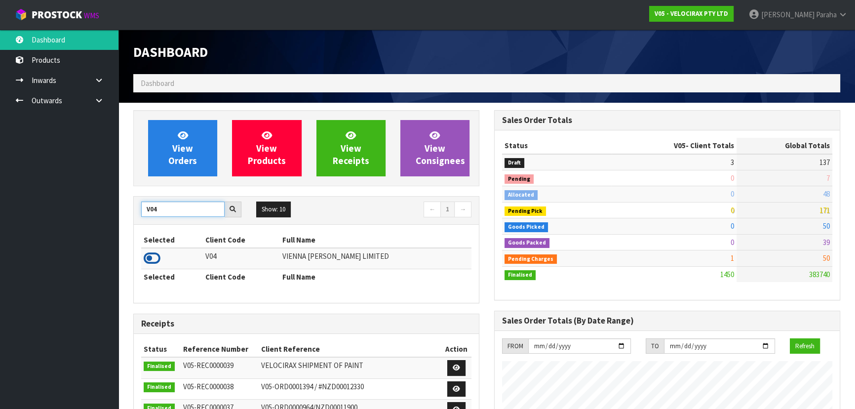
type input "V04"
click at [153, 258] on icon at bounding box center [152, 258] width 17 height 15
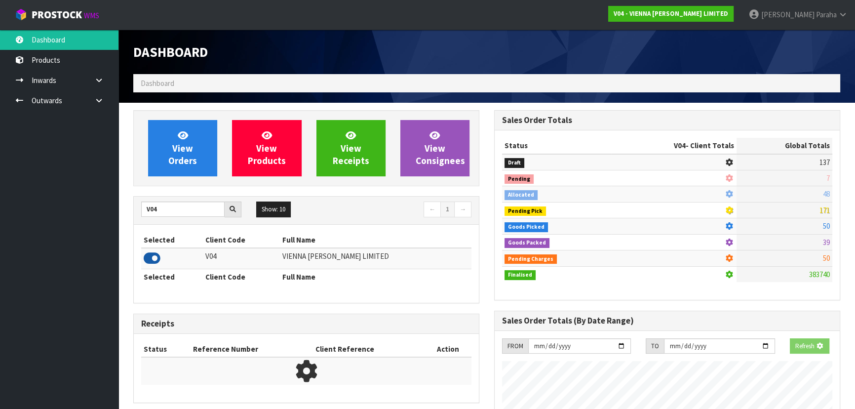
scroll to position [810, 360]
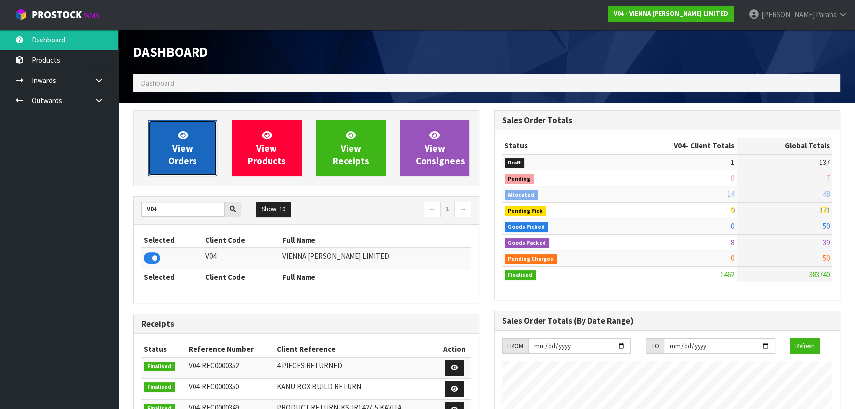
click at [208, 150] on link "View Orders" at bounding box center [182, 148] width 69 height 56
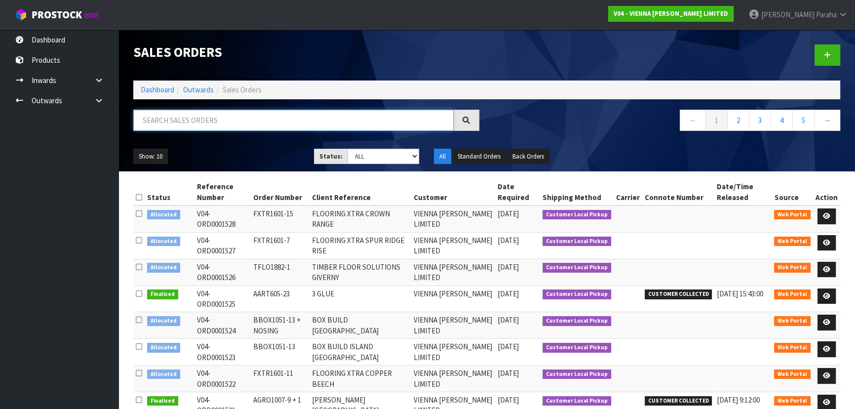
click at [197, 117] on input "text" at bounding box center [293, 120] width 320 height 21
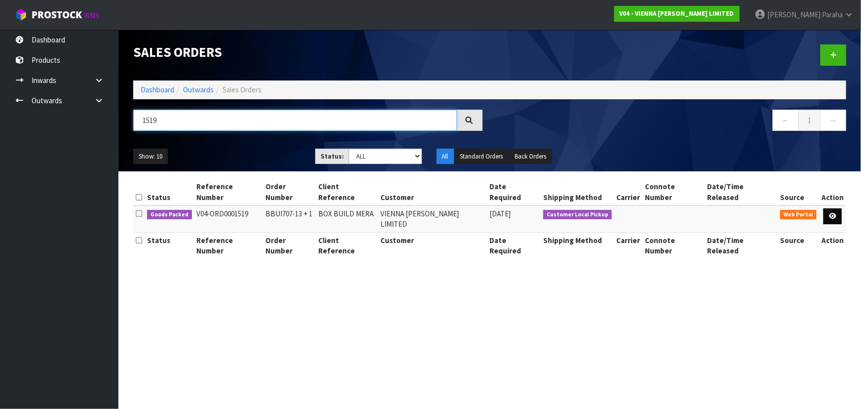
type input "1519"
click at [834, 213] on icon at bounding box center [832, 216] width 7 height 6
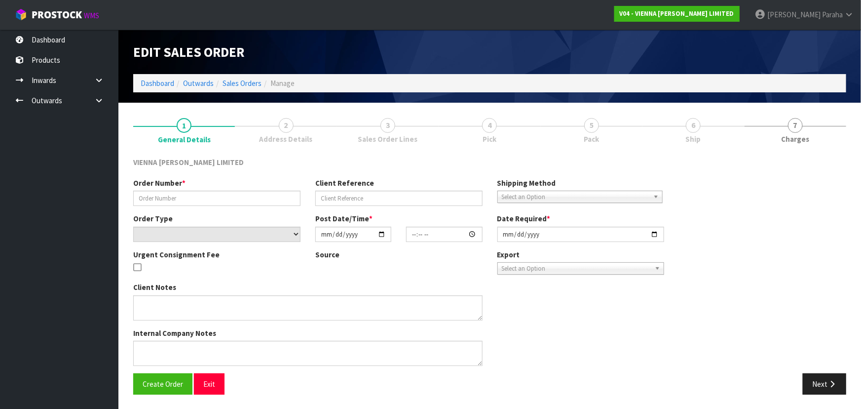
type input "BBUI707-13 + 1"
type input "BOX BUILD MERA"
select select "number:0"
type input "2025-09-25"
type input "10:48:00.000"
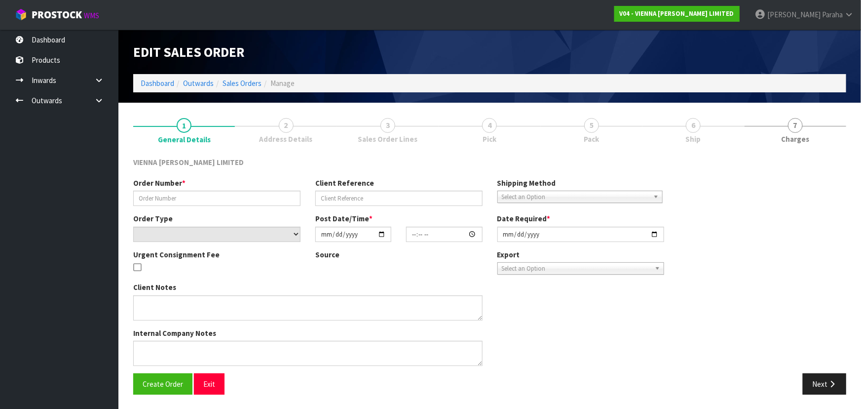
type input "2025-10-01"
type textarea "BOX BUILD MERA"
type textarea "CUSTOMER COLLECTION 01/10 -ORDER 1519 IS BEING COLLECTED BY TODD FROM ROADRUNNE…"
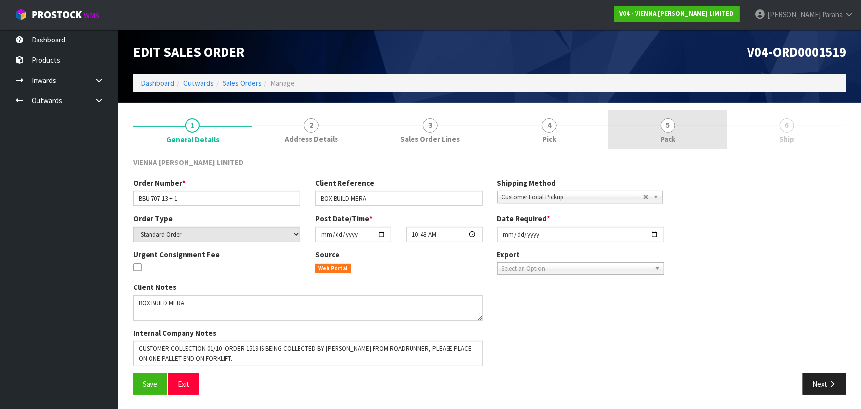
click at [679, 130] on link "5 Pack" at bounding box center [668, 129] width 119 height 39
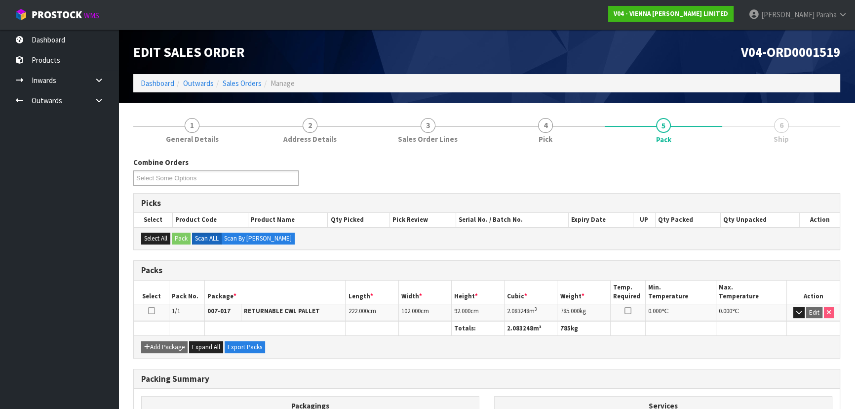
scroll to position [113, 0]
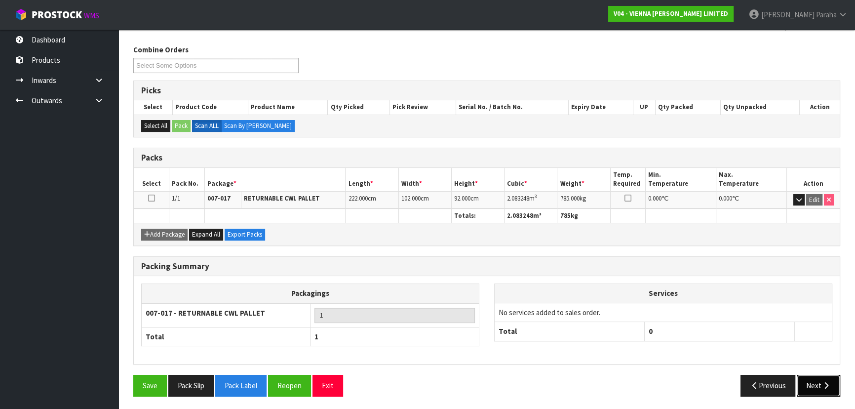
click at [832, 382] on button "Next" at bounding box center [818, 385] width 43 height 21
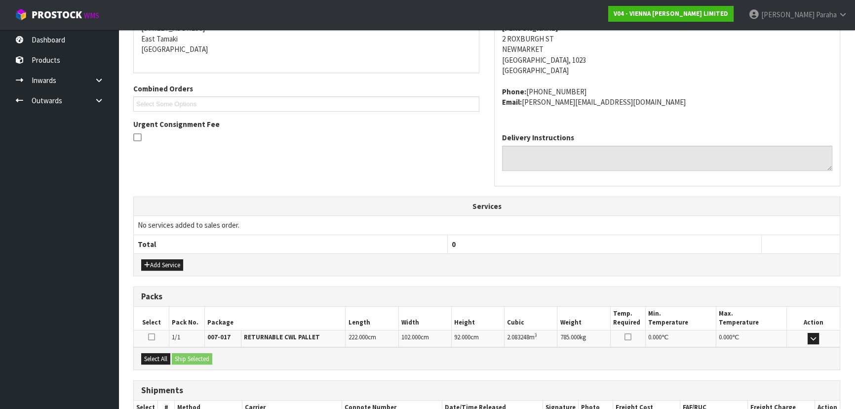
scroll to position [237, 0]
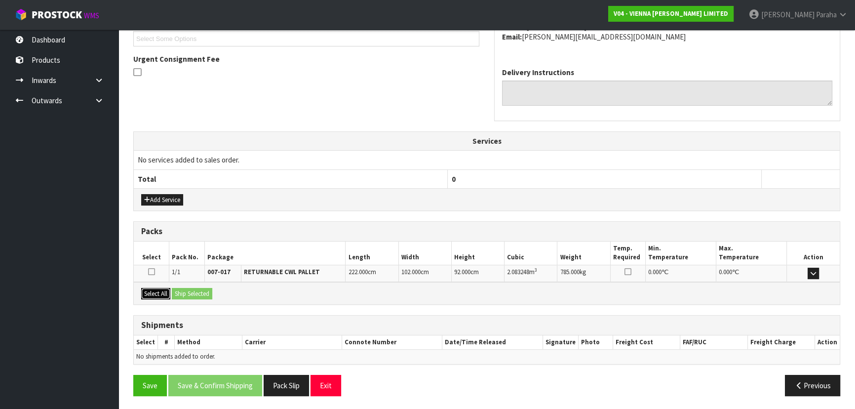
click at [159, 292] on button "Select All" at bounding box center [155, 294] width 29 height 12
click at [189, 291] on button "Ship Selected" at bounding box center [192, 294] width 40 height 12
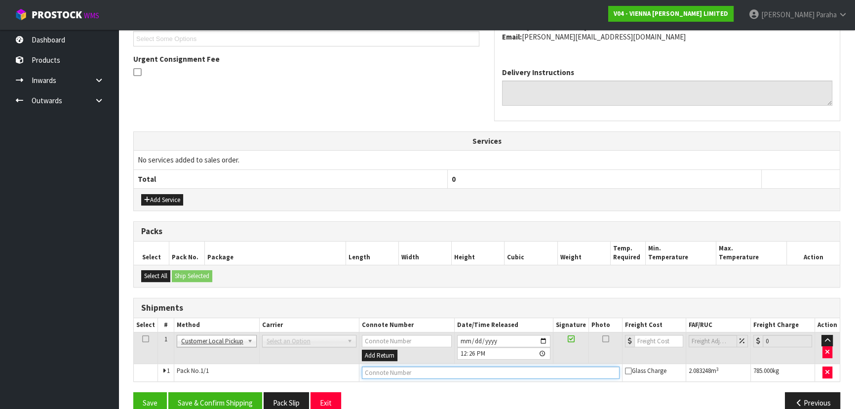
click at [385, 371] on input "text" at bounding box center [491, 372] width 258 height 12
type input "CUSTOMER COLLECTED"
click at [240, 401] on button "Save & Confirm Shipping" at bounding box center [215, 402] width 94 height 21
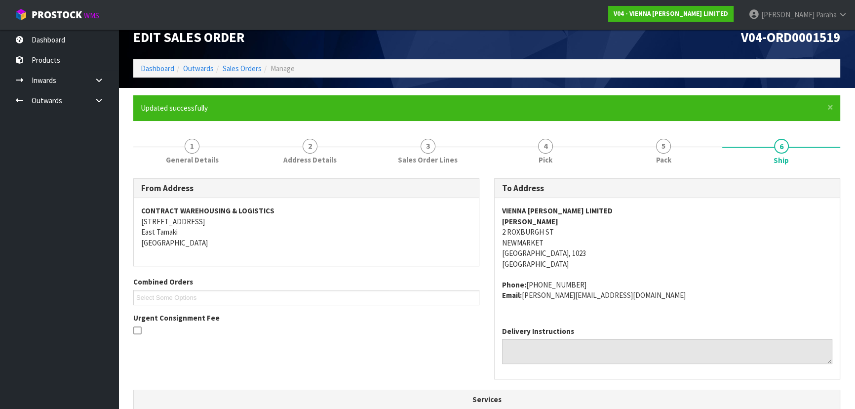
scroll to position [0, 0]
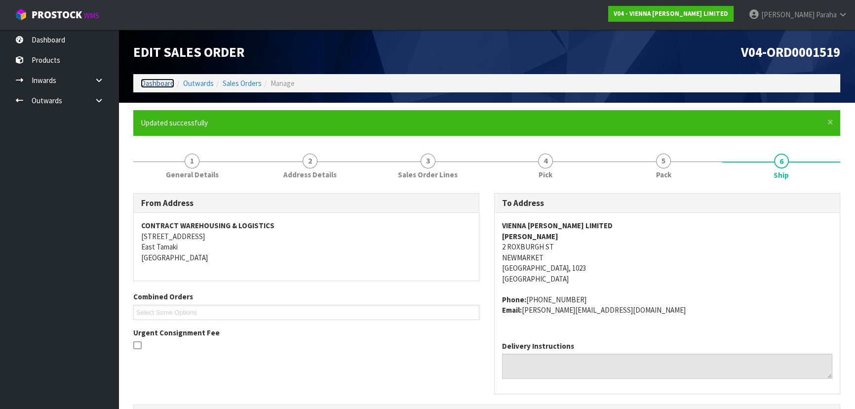
click at [150, 81] on link "Dashboard" at bounding box center [158, 82] width 34 height 9
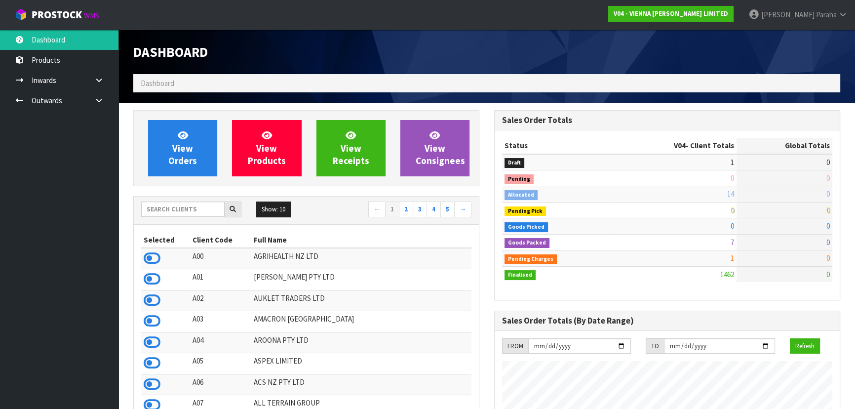
scroll to position [810, 360]
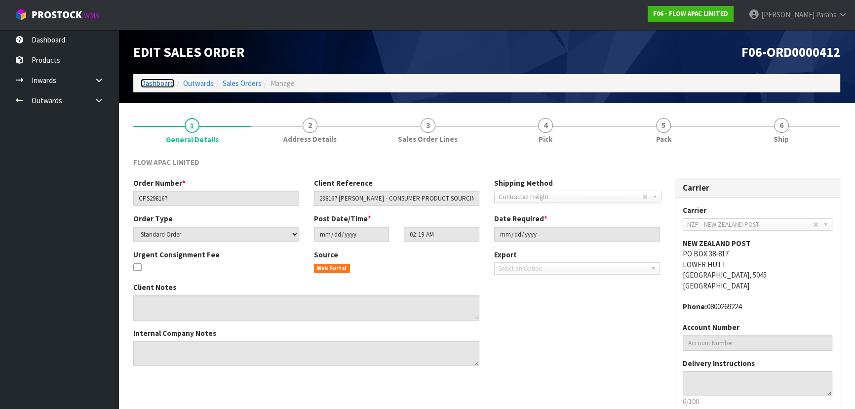
click at [158, 79] on link "Dashboard" at bounding box center [158, 82] width 34 height 9
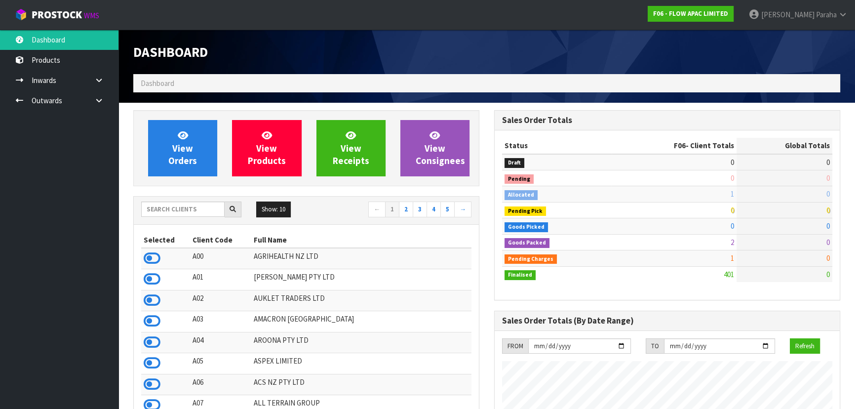
scroll to position [746, 360]
click at [190, 208] on input "text" at bounding box center [182, 208] width 83 height 15
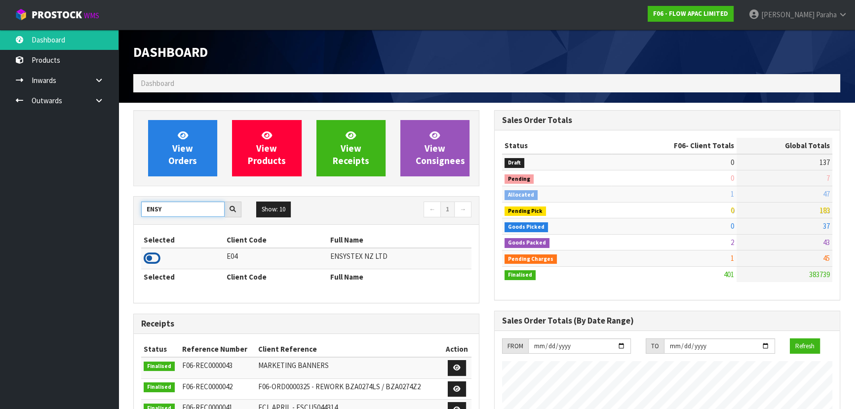
type input "ENSY"
click at [156, 258] on icon at bounding box center [152, 258] width 17 height 15
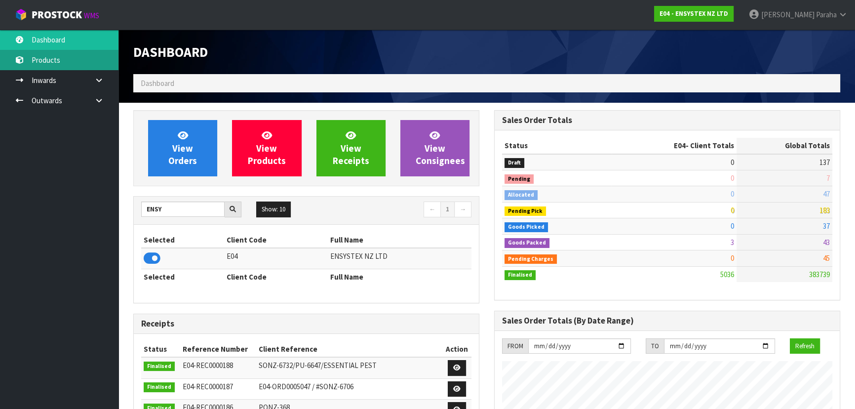
scroll to position [788, 360]
click at [82, 59] on link "Products" at bounding box center [59, 60] width 118 height 20
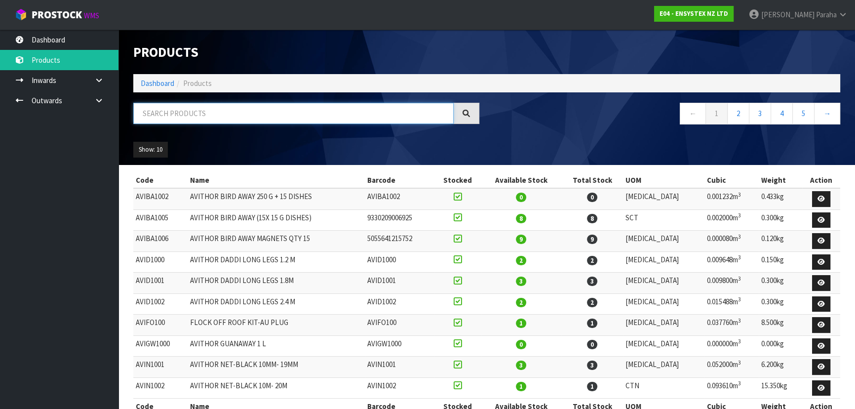
click at [192, 119] on input "text" at bounding box center [293, 113] width 320 height 21
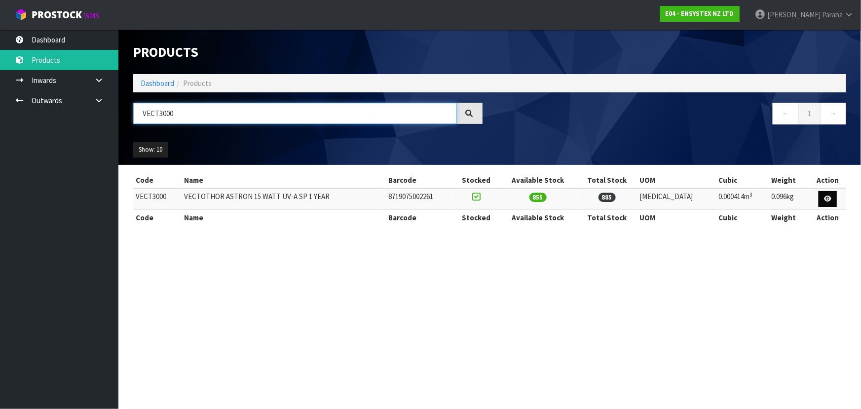
type input "VECT3000"
click at [831, 195] on link at bounding box center [828, 199] width 18 height 16
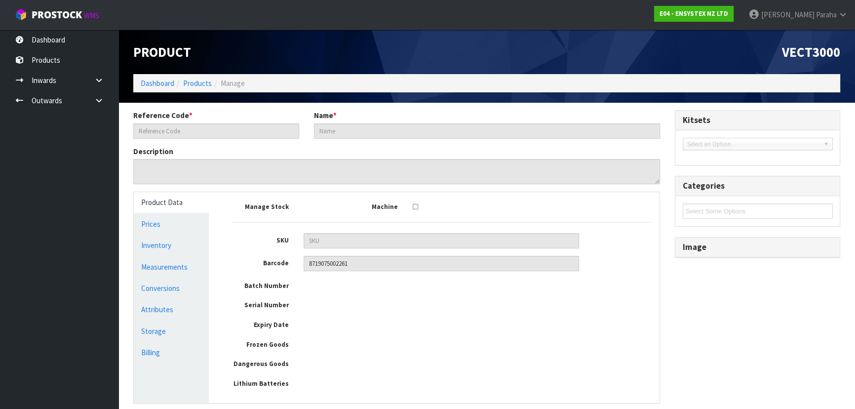
type input "VECT3000"
type input "VECTOTHOR ASTRON 15 WATT UV-A SP 1 YEAR"
click at [177, 269] on link "Measurements" at bounding box center [171, 267] width 75 height 20
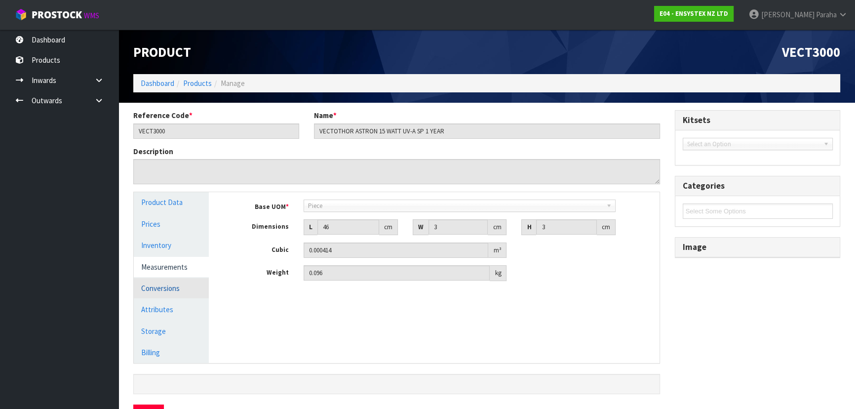
click at [174, 284] on link "Conversions" at bounding box center [171, 288] width 75 height 20
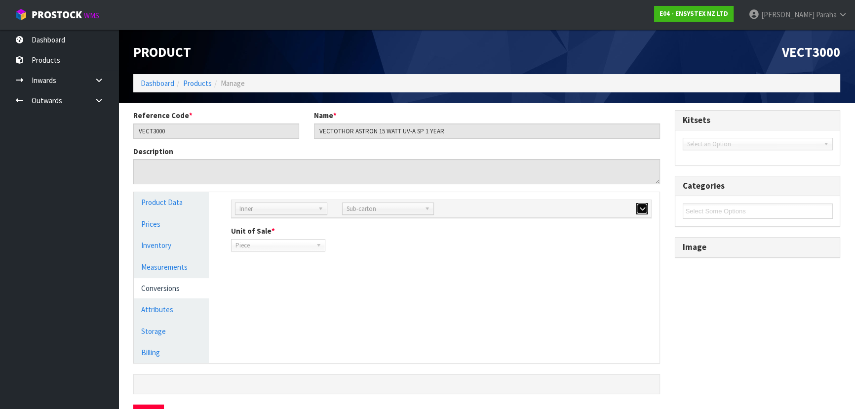
click at [640, 209] on icon "button" at bounding box center [641, 208] width 5 height 6
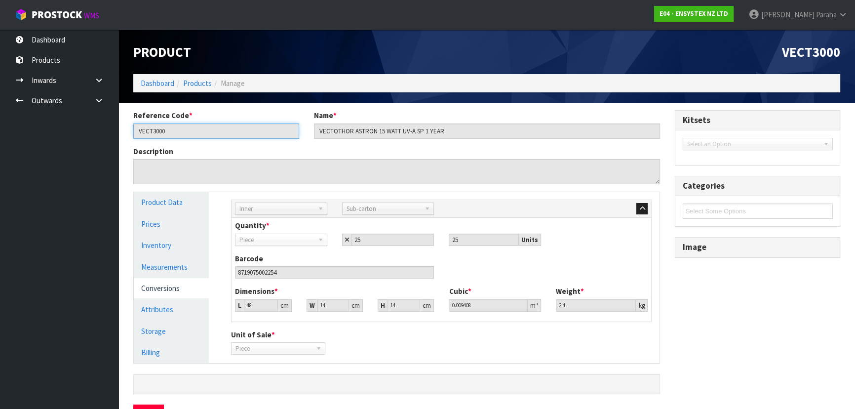
click at [175, 131] on input "VECT3000" at bounding box center [216, 130] width 166 height 15
click at [106, 99] on link at bounding box center [103, 100] width 32 height 20
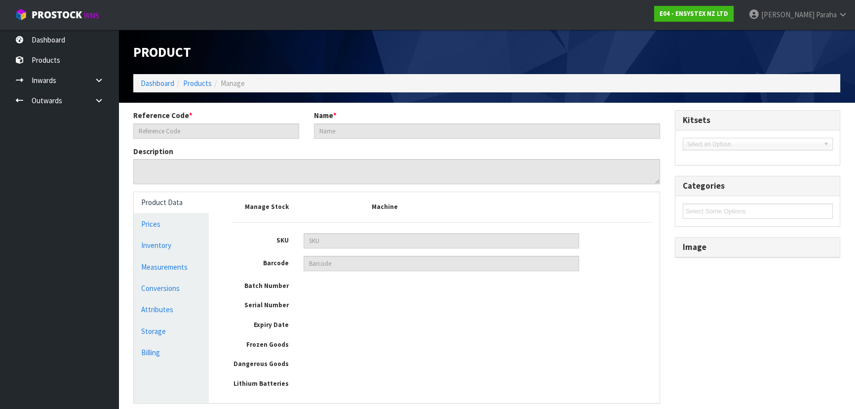
type input "VECT3000"
type input "VECTOTHOR ASTRON 15 WATT UV-A SP 1 YEAR"
type input "8719075002261"
click at [150, 78] on link "Dashboard" at bounding box center [158, 82] width 34 height 9
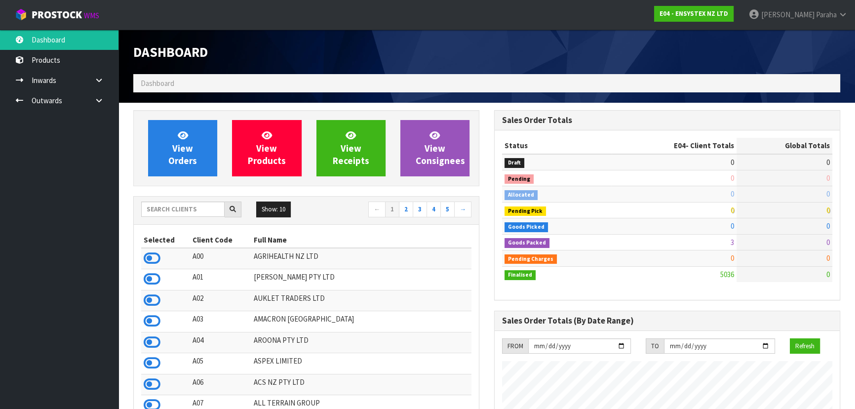
scroll to position [788, 360]
click at [180, 213] on input "text" at bounding box center [182, 208] width 83 height 15
drag, startPoint x: 844, startPoint y: 15, endPoint x: 844, endPoint y: 25, distance: 9.9
click at [844, 19] on link "Polly Paraha" at bounding box center [798, 15] width 114 height 30
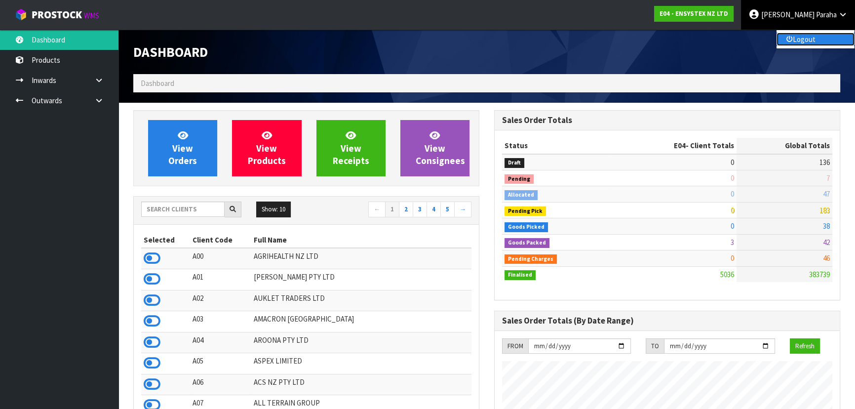
click at [819, 43] on link "Logout" at bounding box center [816, 39] width 78 height 13
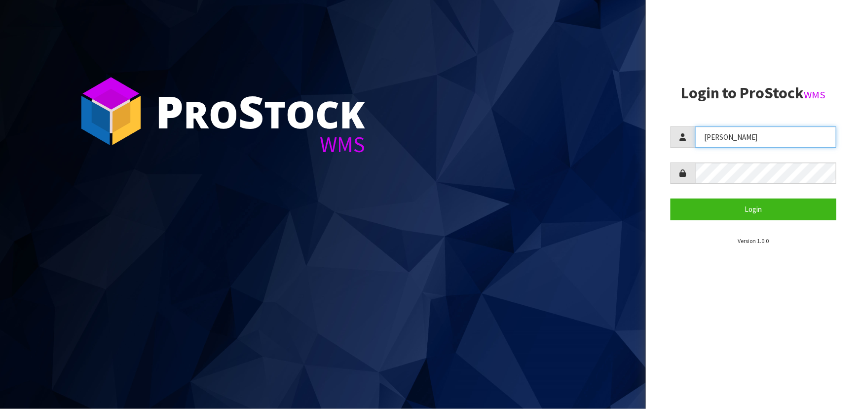
drag, startPoint x: 758, startPoint y: 138, endPoint x: 635, endPoint y: 155, distance: 124.0
click at [635, 154] on div "P ro S tock WMS Login to ProStock WMS [PERSON_NAME] Login Version 1.0.0" at bounding box center [430, 204] width 861 height 409
type input "meena"
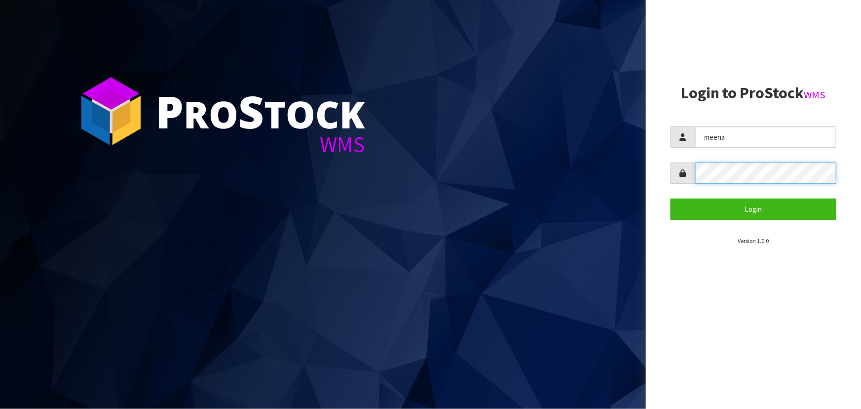
click at [648, 194] on aside "Login to ProStock WMS meena Login Version 1.0.0" at bounding box center [753, 204] width 215 height 409
click at [721, 220] on section "Login to ProStock WMS meena Login Version 1.0.0" at bounding box center [754, 164] width 166 height 161
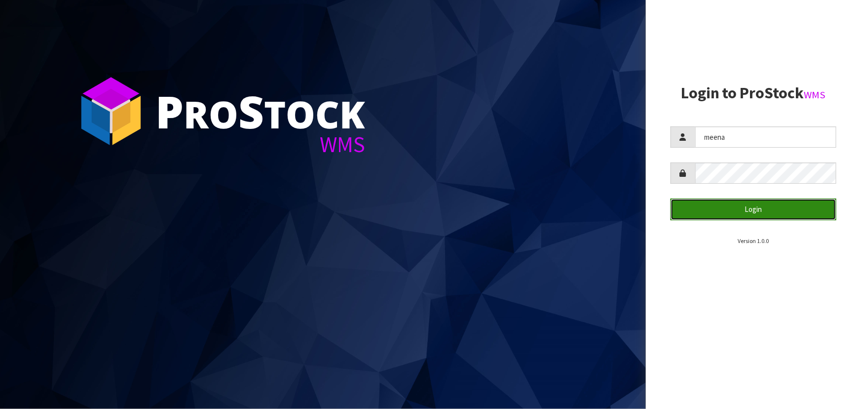
click at [713, 212] on button "Login" at bounding box center [754, 208] width 166 height 21
